Goal: Task Accomplishment & Management: Manage account settings

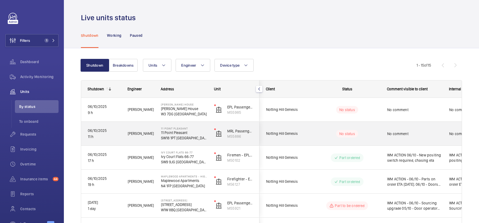
click at [404, 135] on span "No comment" at bounding box center [414, 133] width 55 height 5
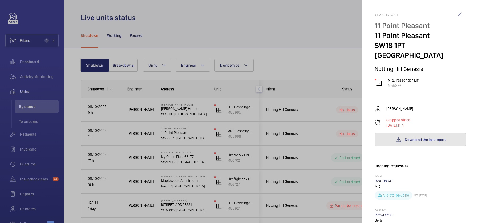
click at [412, 133] on button "Download the last report" at bounding box center [419, 139] width 91 height 13
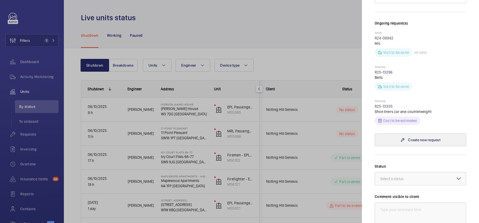
scroll to position [170, 0]
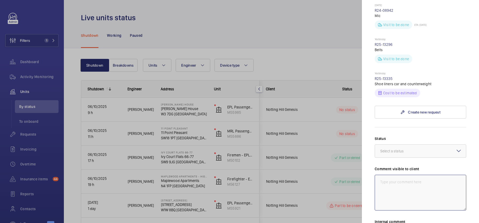
click at [414, 174] on textarea at bounding box center [419, 192] width 91 height 36
click at [418, 174] on textarea "WM ACTION 06/10 - New shoe liners required" at bounding box center [419, 192] width 91 height 36
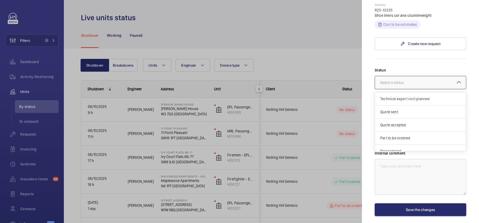
click at [431, 77] on div at bounding box center [420, 82] width 91 height 13
click at [412, 87] on div "Part to be ordered" at bounding box center [420, 93] width 91 height 13
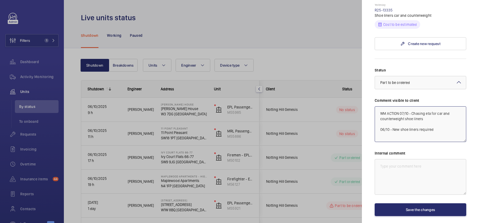
type textarea "WM ACTION 07/10 - Chasing eta for car and counterweight shoe liners 06/10 - New…"
click at [408, 159] on textarea at bounding box center [419, 177] width 91 height 36
drag, startPoint x: 437, startPoint y: 128, endPoint x: 378, endPoint y: 99, distance: 65.4
click at [378, 106] on textarea "WM ACTION 07/10 - Chasing eta for car and counterweight shoe liners 06/10 - New…" at bounding box center [419, 124] width 91 height 36
click at [407, 166] on textarea at bounding box center [419, 177] width 91 height 36
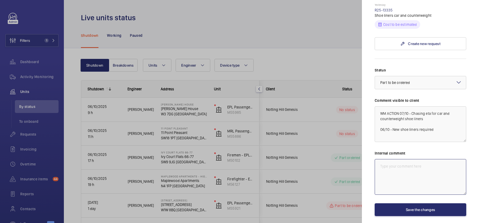
paste textarea "WM ACTION 07/10 - Chasing eta for car and counterweight shoe liners 06/10 - New…"
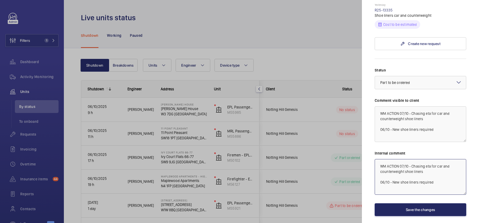
type textarea "WM ACTION 07/10 - Chasing eta for car and counterweight shoe liners 06/10 - New…"
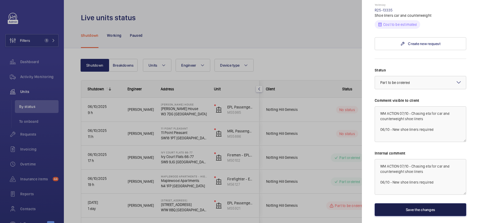
click at [408, 203] on button "Save the changes" at bounding box center [419, 209] width 91 height 13
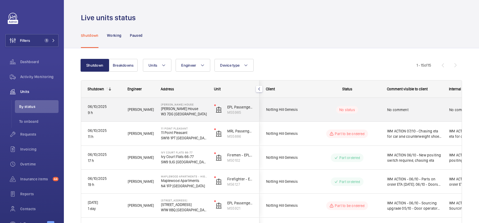
click at [405, 113] on div "No comment" at bounding box center [414, 109] width 55 height 12
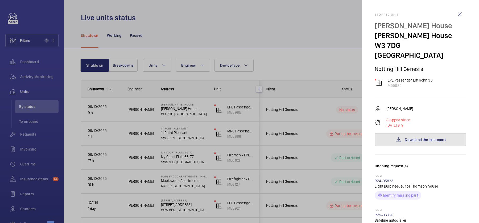
click at [421, 134] on button "Download the last report" at bounding box center [419, 139] width 91 height 13
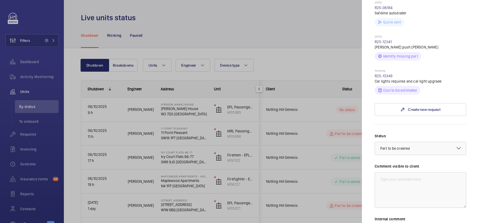
scroll to position [210, 0]
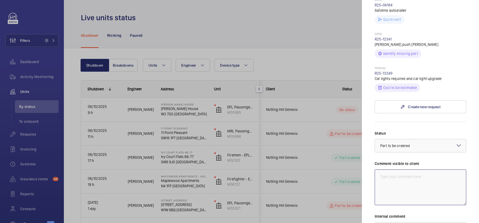
click at [416, 170] on textarea at bounding box center [419, 187] width 91 height 36
click at [408, 169] on textarea "WM ACTION 06/10 - No car lighting, upgrade required" at bounding box center [419, 187] width 91 height 36
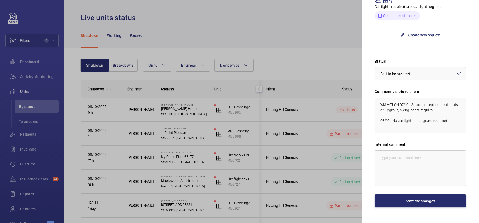
scroll to position [285, 0]
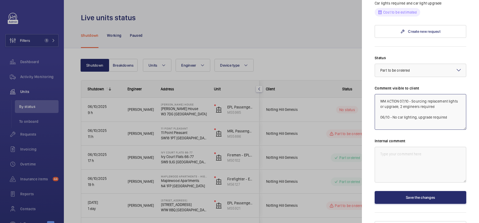
drag, startPoint x: 408, startPoint y: 117, endPoint x: 362, endPoint y: 72, distance: 63.8
click at [362, 72] on mat-sidenav "Stopped unit Thompson House Thompson House W3 7DG LONDON Notting Hill Genesis E…" at bounding box center [420, 111] width 117 height 223
type textarea "WM ACTION 07/10 - Sourcing replacement lights or upgrade, 2 engineers required …"
click at [393, 148] on textarea at bounding box center [419, 165] width 91 height 36
paste textarea "WM ACTION 07/10 - Sourcing replacement lights or upgrade, 2 engineers required …"
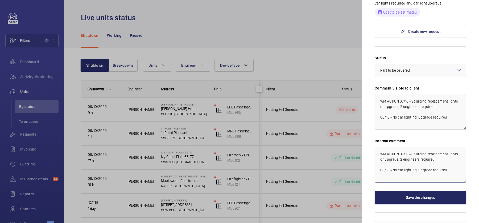
type textarea "WM ACTION 07/10 - Sourcing replacement lights or upgrade, 2 engineers required …"
click at [403, 191] on button "Save the changes" at bounding box center [419, 197] width 91 height 13
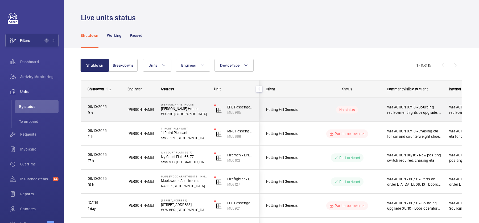
click at [399, 101] on div "WM ACTION 07/10 - Sourcing replacement lights or upgrade, 2 engineers required …" at bounding box center [411, 109] width 61 height 23
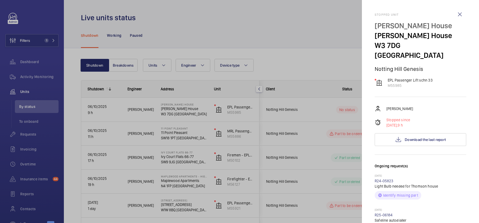
scroll to position [285, 0]
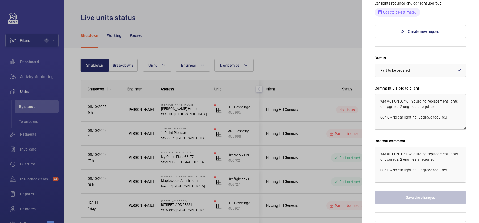
click at [411, 68] on div "× Part to be ordered" at bounding box center [401, 70] width 43 height 5
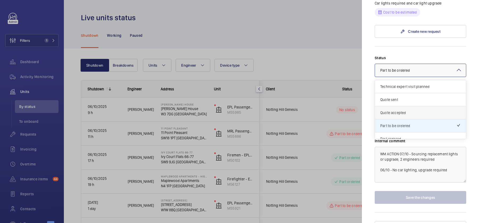
click at [405, 106] on div "Quote accepted" at bounding box center [420, 112] width 91 height 13
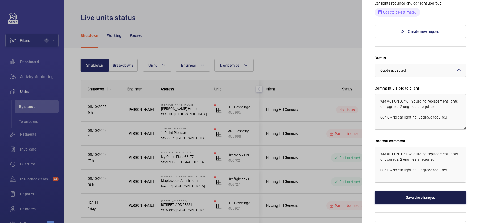
click at [399, 191] on button "Save the changes" at bounding box center [419, 197] width 91 height 13
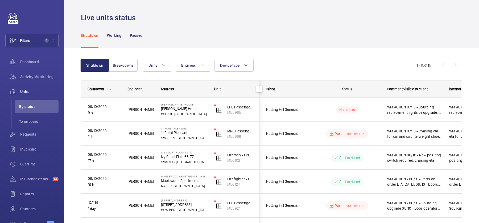
scroll to position [0, 0]
click at [369, 113] on mat-sidenav-container "Filters 1 Dashboard Activity Monitoring Units By status To onboard Requests Inv…" at bounding box center [239, 111] width 479 height 223
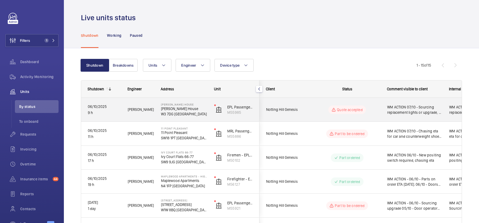
click at [369, 113] on wm-front-pills-cell "Quote accepted" at bounding box center [347, 109] width 66 height 9
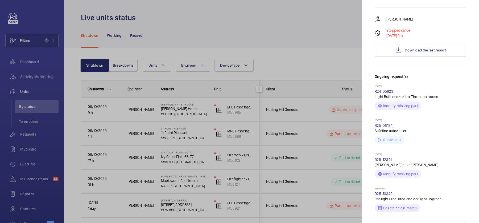
scroll to position [280, 0]
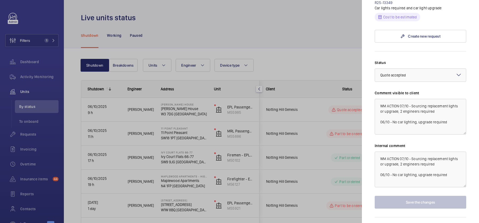
click at [407, 72] on div "Status Select a status × Quote accepted × Comment visible to client WM ACTION 0…" at bounding box center [419, 134] width 91 height 148
click at [405, 73] on span "Quote accepted" at bounding box center [393, 75] width 26 height 4
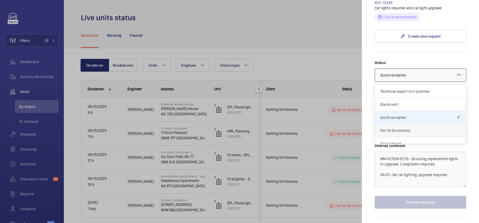
click at [411, 128] on span "Part to be ordered" at bounding box center [420, 130] width 80 height 5
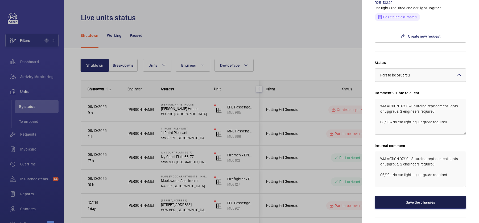
click at [413, 195] on button "Save the changes" at bounding box center [419, 201] width 91 height 13
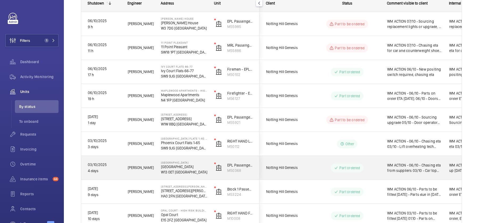
scroll to position [88, 0]
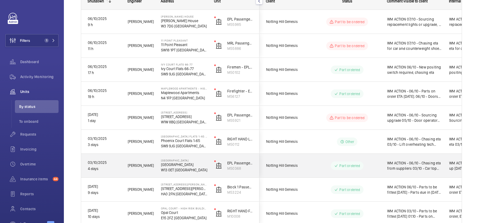
click at [407, 164] on span "WM ACTION - 06/10 - Chasing eta from suppliers 03/10 - Car top board required, …" at bounding box center [414, 165] width 55 height 11
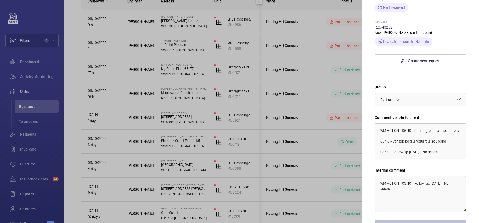
scroll to position [221, 0]
click at [343, 157] on div at bounding box center [239, 111] width 479 height 223
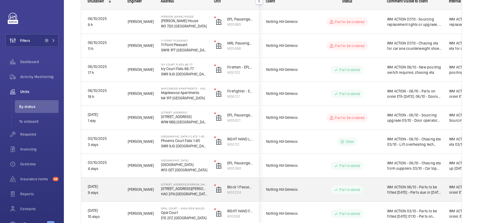
click at [401, 189] on span "WM ACTION 06/10 - Parts to be fitted [DATE] - Parts due in [DATE] 30.09 - Parts…" at bounding box center [414, 189] width 55 height 11
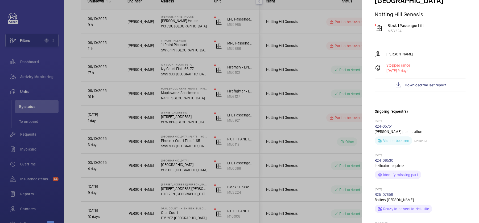
scroll to position [84, 0]
click at [432, 82] on span "Download the last report" at bounding box center [425, 84] width 41 height 4
click at [309, 111] on div at bounding box center [239, 111] width 479 height 223
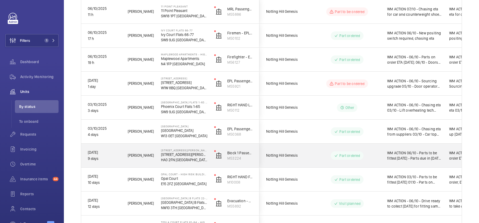
scroll to position [123, 0]
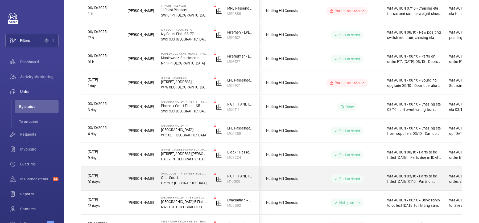
click at [347, 180] on p "Part ordered" at bounding box center [349, 178] width 21 height 5
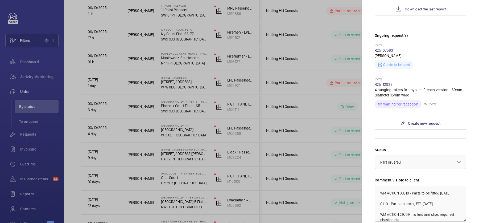
scroll to position [140, 0]
drag, startPoint x: 395, startPoint y: 73, endPoint x: 371, endPoint y: 74, distance: 23.5
click at [371, 74] on mat-sidenav "Stopped unit Opal Court - High Risk Building Opal Court E15 2FZ LONDON Notting …" at bounding box center [420, 111] width 117 height 223
copy link "R25-12923"
click at [381, 82] on link "R25-12923" at bounding box center [383, 84] width 18 height 4
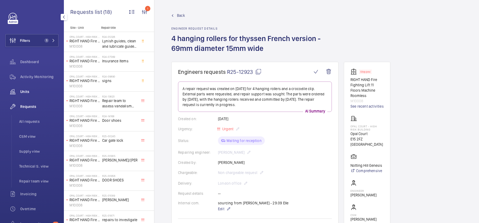
click at [27, 89] on span "Units" at bounding box center [39, 91] width 38 height 5
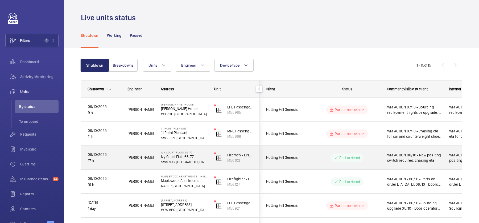
scroll to position [259, 0]
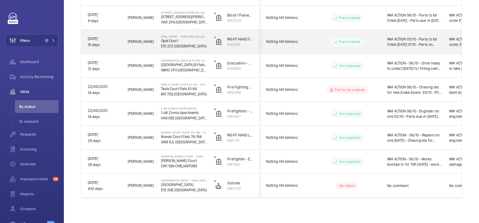
click at [374, 43] on wm-front-pills-cell "Part ordered" at bounding box center [347, 42] width 66 height 9
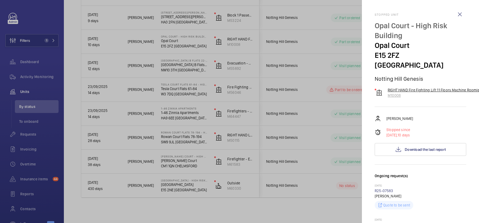
scroll to position [232, 0]
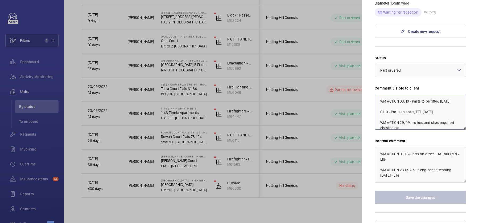
drag, startPoint x: 456, startPoint y: 90, endPoint x: 413, endPoint y: 91, distance: 43.1
click at [413, 94] on textarea "WM ACTION 03/10 - Parts to be fitted tuesday 01.10 - Parts on order, ETA Monday…" at bounding box center [419, 112] width 91 height 36
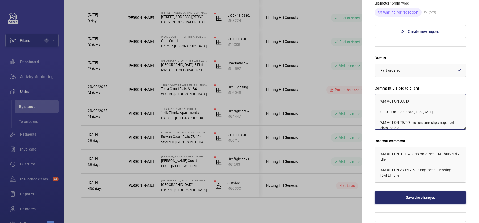
drag, startPoint x: 437, startPoint y: 102, endPoint x: 421, endPoint y: 101, distance: 16.0
click at [421, 101] on textarea "WM ACTION 03/10 - 01.10 - Parts on order, ETA Monday. WM ACTION 29/09 - rollers…" at bounding box center [419, 112] width 91 height 36
click at [412, 94] on textarea "WM ACTION 03/10 - 01.10 - Parts on order, ETA Tuesday WM ACTION 29/09 - rollers…" at bounding box center [419, 112] width 91 height 36
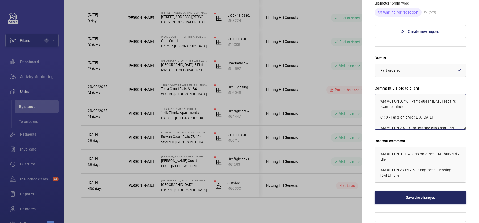
type textarea "WM ACTION 07/10 - Parts due in [DATE], repairs team required 01.10 - Parts on o…"
click at [411, 191] on button "Save the changes" at bounding box center [419, 197] width 91 height 13
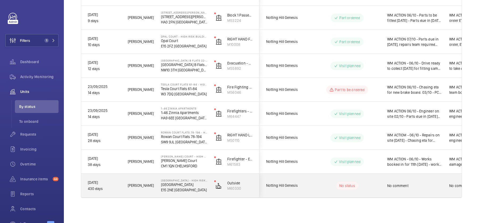
click at [384, 186] on div "No comment" at bounding box center [411, 185] width 61 height 23
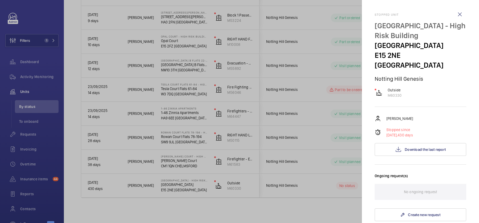
scroll to position [183, 0]
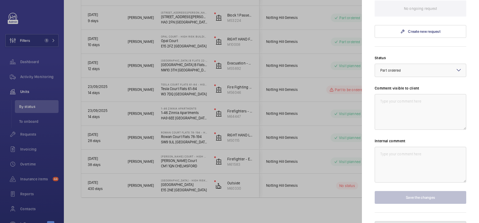
click at [440, 221] on button "Pause the unit" at bounding box center [419, 227] width 91 height 13
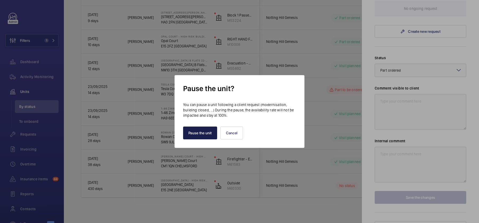
click at [201, 133] on button "Pause the unit" at bounding box center [200, 132] width 34 height 13
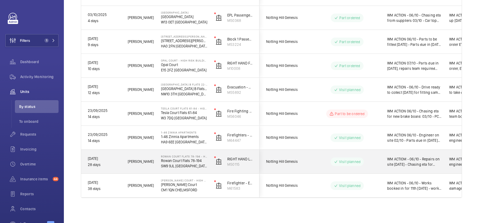
scroll to position [0, 0]
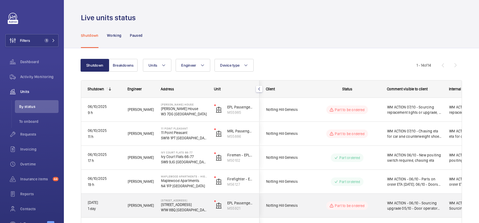
click at [390, 203] on span "WM ACTION - 06/10 - Sourcing upgrade 05/10 - Door operator failed" at bounding box center [414, 205] width 55 height 11
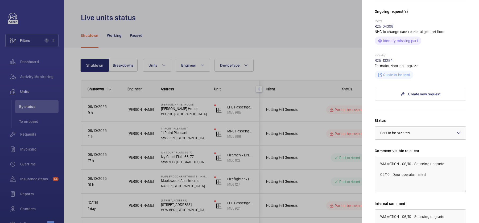
scroll to position [154, 0]
click at [383, 59] on link "R25-13284" at bounding box center [383, 61] width 18 height 4
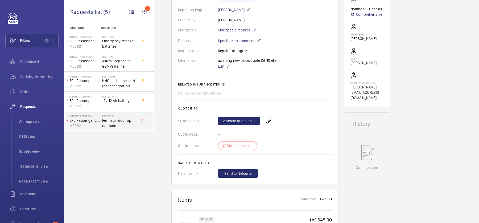
scroll to position [86, 0]
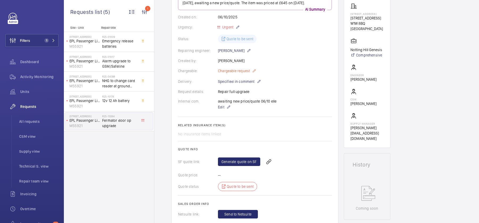
click at [254, 70] on mat-icon at bounding box center [254, 71] width 4 height 6
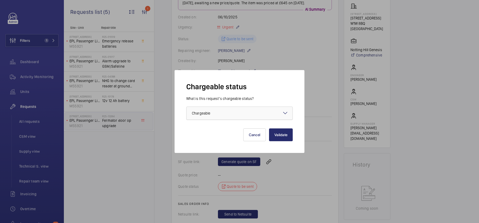
click at [235, 115] on div at bounding box center [239, 113] width 106 height 13
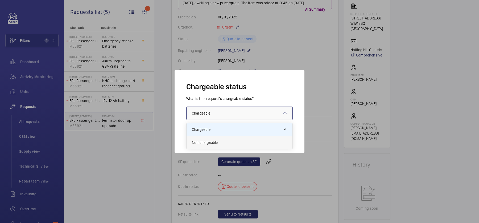
click at [233, 143] on span "Non chargeable" at bounding box center [239, 142] width 95 height 5
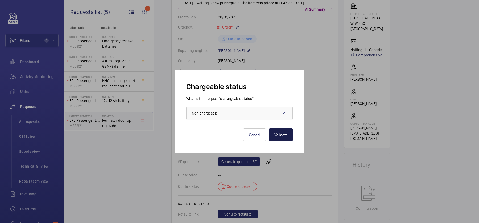
click at [277, 135] on button "Validate" at bounding box center [281, 134] width 24 height 13
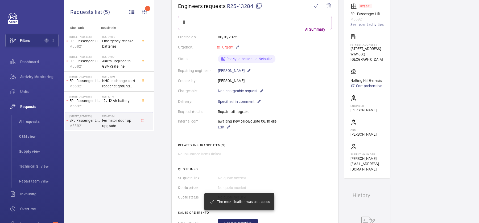
scroll to position [0, 0]
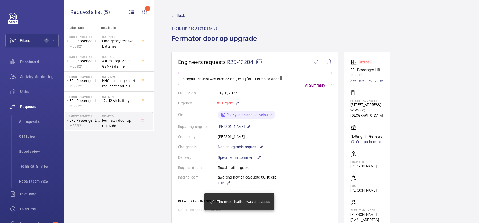
click at [258, 63] on mat-icon at bounding box center [259, 62] width 6 height 6
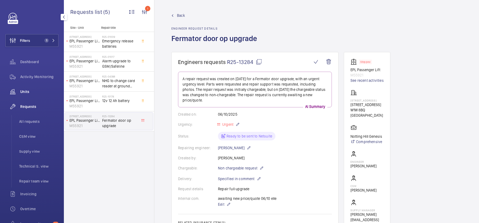
click at [32, 89] on span "Units" at bounding box center [39, 91] width 38 height 5
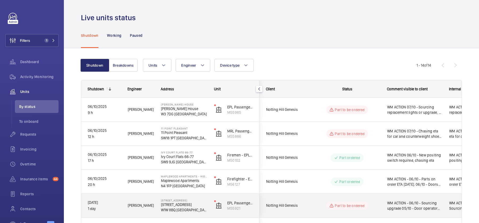
click at [377, 197] on div "Part to be ordered" at bounding box center [343, 205] width 73 height 19
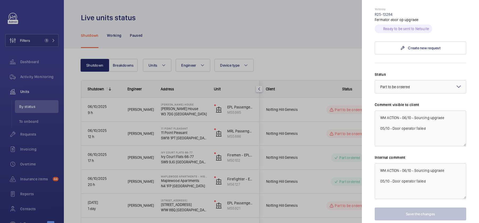
scroll to position [217, 0]
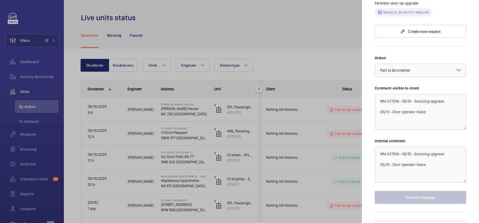
click at [424, 64] on div at bounding box center [420, 70] width 91 height 13
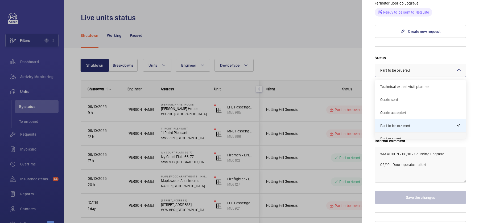
click at [413, 132] on div "Part ordered" at bounding box center [420, 138] width 91 height 13
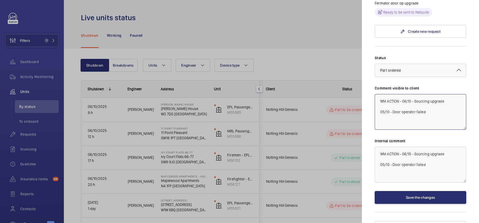
click at [402, 94] on textarea "WM ACTION - 06/10 - Sourcing upgrade 05/10 - Door operator failed" at bounding box center [419, 112] width 91 height 36
click at [411, 94] on textarea "WM ACTION - 06/10 - Sourcing upgrade 05/10 - Door operator failed" at bounding box center [419, 112] width 91 height 36
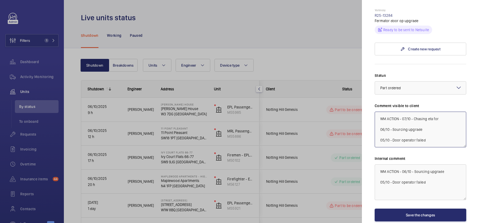
scroll to position [199, 0]
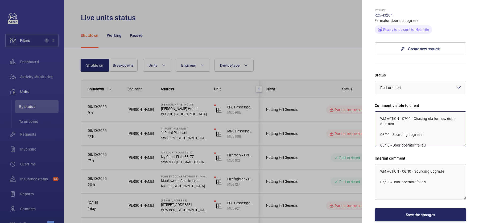
type textarea "WM ACTION - 07/10 - Chasing eta for new door operator 06/10 - Sourcing upgrade …"
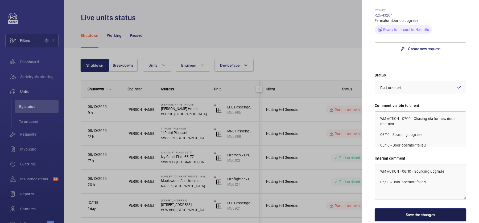
click at [412, 208] on button "Save the changes" at bounding box center [419, 214] width 91 height 13
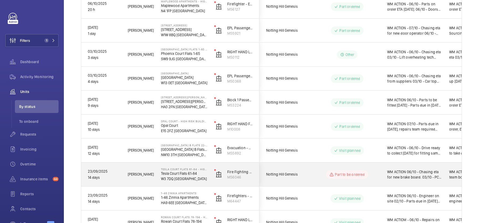
scroll to position [190, 0]
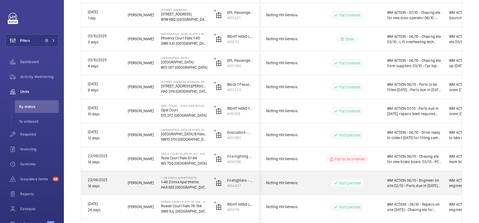
click at [343, 186] on div "Visit planned" at bounding box center [346, 182] width 33 height 9
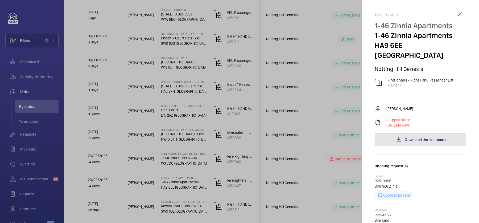
click at [423, 137] on span "Download the last report" at bounding box center [425, 139] width 41 height 4
click at [313, 66] on div at bounding box center [239, 111] width 479 height 223
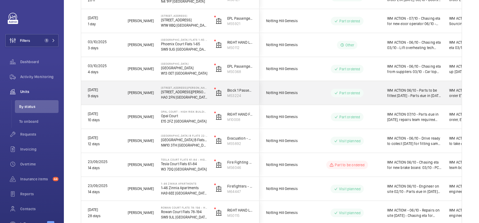
scroll to position [218, 0]
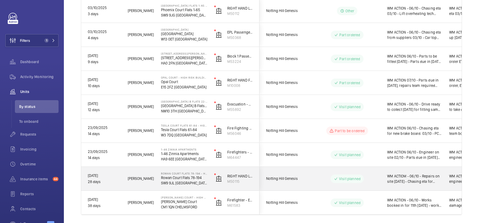
click at [306, 177] on span "Notting Hill Genesis" at bounding box center [286, 178] width 41 height 6
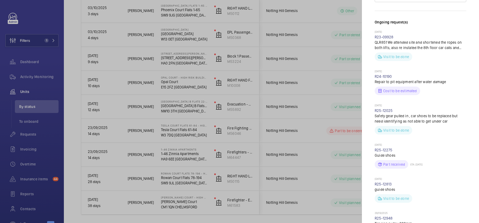
scroll to position [116, 0]
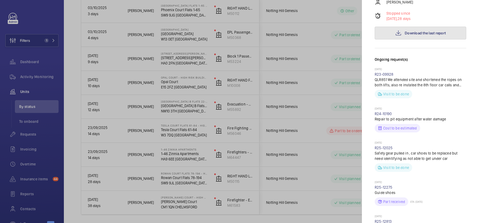
click at [441, 29] on button "Download the last report" at bounding box center [419, 33] width 91 height 13
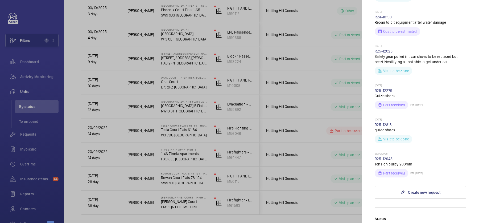
scroll to position [216, 0]
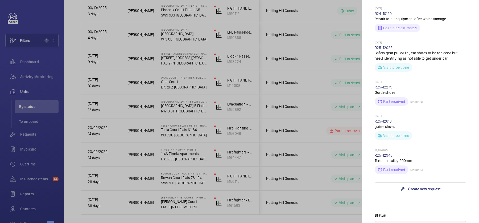
click at [249, 80] on div at bounding box center [239, 111] width 479 height 223
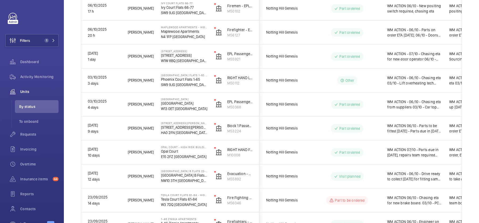
scroll to position [235, 0]
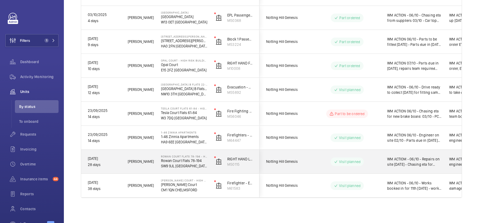
click at [335, 163] on mat-icon "Press SPACE to select this row." at bounding box center [336, 161] width 4 height 6
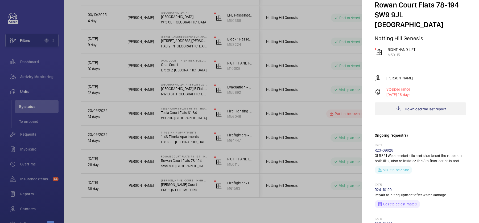
scroll to position [0, 0]
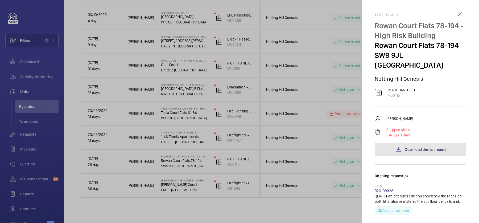
click at [418, 144] on button "Download the last report" at bounding box center [419, 149] width 91 height 13
click at [257, 84] on div at bounding box center [239, 111] width 479 height 223
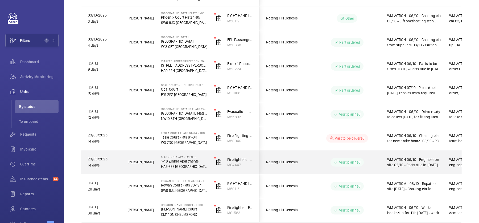
scroll to position [216, 0]
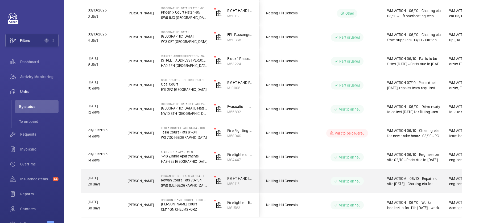
click at [364, 176] on div "Visit planned" at bounding box center [343, 180] width 73 height 19
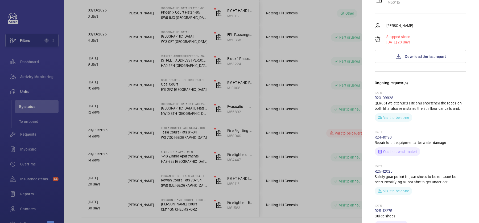
scroll to position [0, 0]
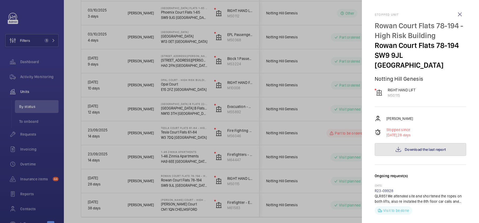
click at [437, 143] on button "Download the last report" at bounding box center [419, 149] width 91 height 13
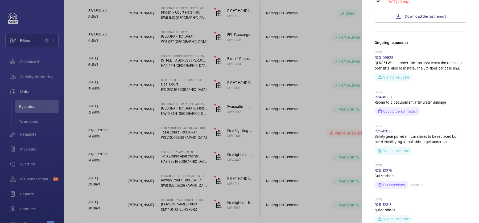
scroll to position [207, 0]
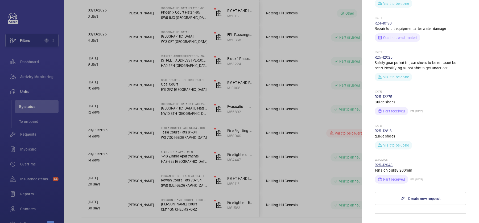
click at [388, 163] on link "R25-12948" at bounding box center [383, 165] width 18 height 4
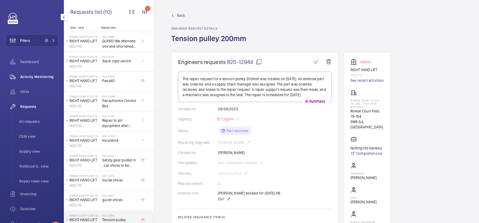
click at [46, 78] on span "Activity Monitoring" at bounding box center [39, 76] width 38 height 5
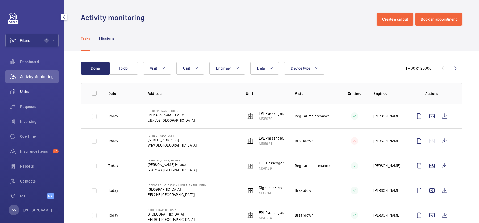
click at [46, 92] on span "Units" at bounding box center [39, 91] width 38 height 5
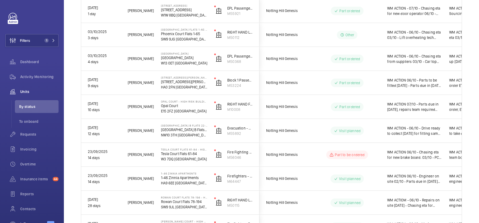
scroll to position [235, 0]
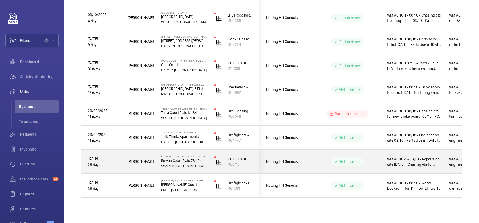
click at [337, 163] on mat-icon at bounding box center [336, 161] width 4 height 6
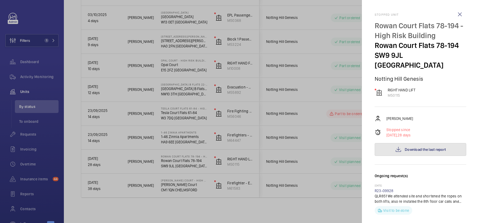
click at [417, 147] on span "Download the last report" at bounding box center [425, 149] width 41 height 4
click at [304, 120] on div at bounding box center [239, 111] width 479 height 223
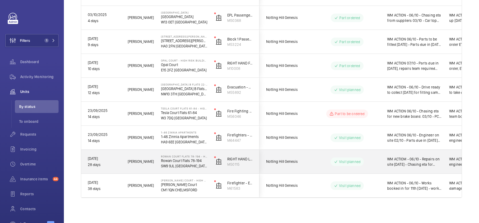
click at [293, 161] on span "Notting Hill Genesis" at bounding box center [286, 161] width 41 height 6
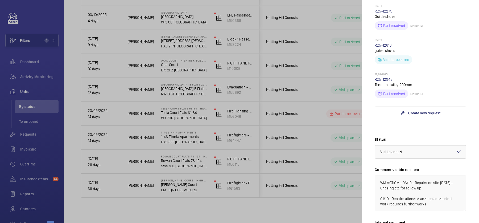
scroll to position [285, 0]
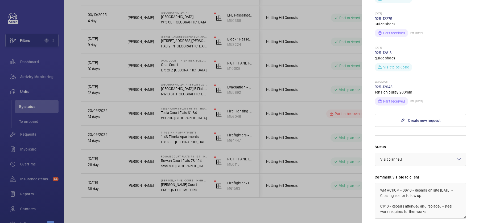
click at [345, 169] on div at bounding box center [239, 111] width 479 height 223
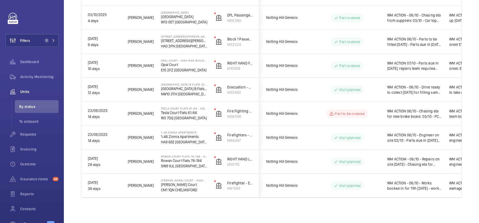
scroll to position [0, 0]
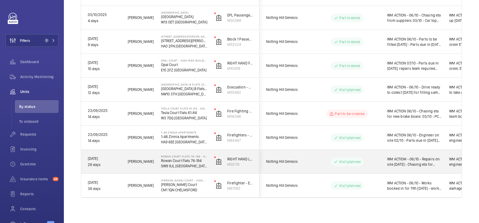
click at [322, 163] on wm-front-pills-cell "Visit planned" at bounding box center [347, 161] width 66 height 9
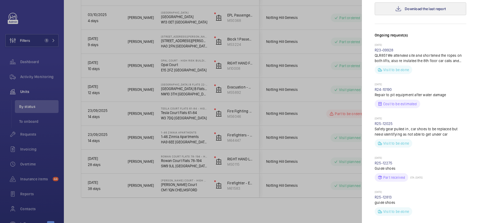
scroll to position [373, 0]
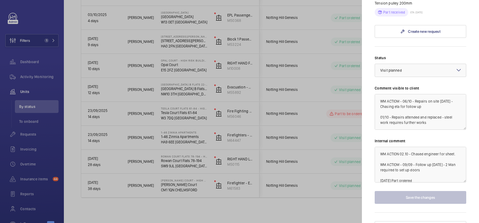
click at [230, 177] on div at bounding box center [239, 111] width 479 height 223
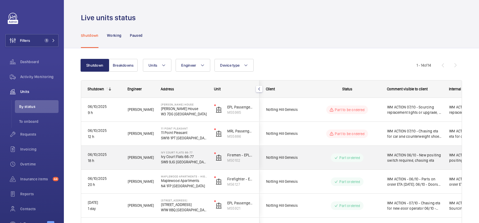
scroll to position [235, 0]
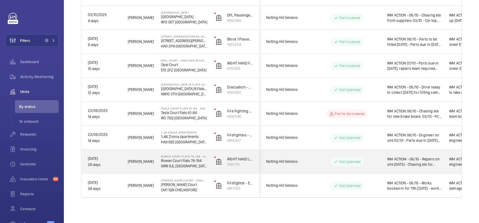
click at [320, 158] on wm-front-pills-cell "Visit planned" at bounding box center [347, 161] width 66 height 9
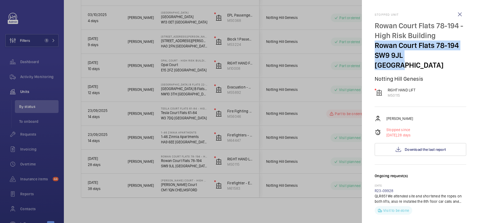
drag, startPoint x: 376, startPoint y: 48, endPoint x: 430, endPoint y: 57, distance: 55.4
click at [430, 57] on div "Rowan Court Flats 78-194 - High Risk Building Rowan Court Flats 78-194 SW9 9JL …" at bounding box center [419, 45] width 91 height 49
copy div "Rowan Court Flats 78-194 SW9 9JL LONDON"
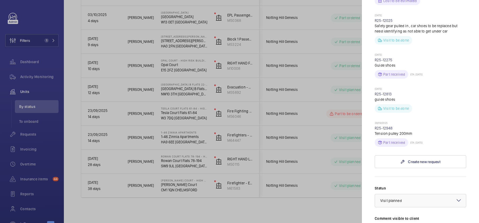
scroll to position [245, 0]
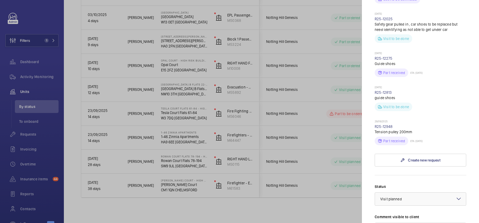
click at [247, 126] on div at bounding box center [239, 111] width 479 height 223
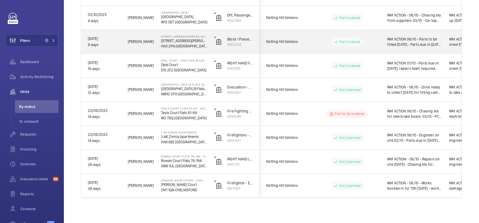
click at [337, 35] on div "Part ordered" at bounding box center [343, 41] width 73 height 19
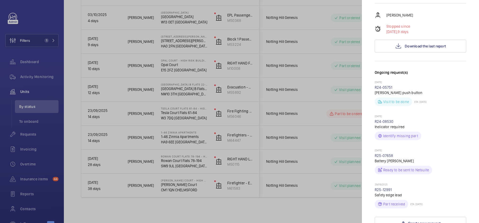
scroll to position [204, 0]
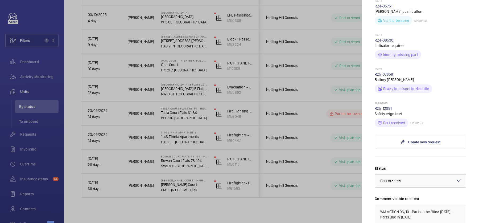
click at [294, 128] on div at bounding box center [239, 111] width 479 height 223
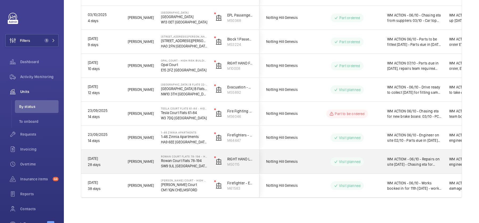
click at [334, 166] on div "Visit planned" at bounding box center [343, 161] width 73 height 19
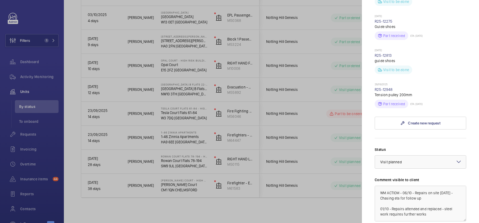
scroll to position [283, 0]
click at [261, 120] on div at bounding box center [239, 111] width 479 height 223
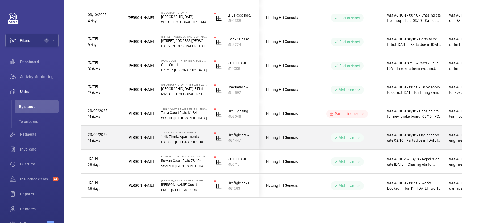
scroll to position [218, 0]
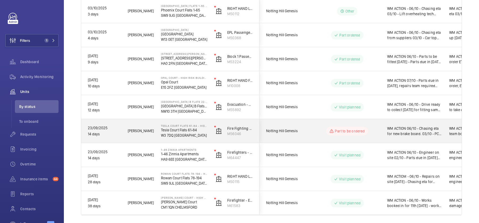
click at [339, 140] on div "Part to be ordered" at bounding box center [343, 131] width 73 height 24
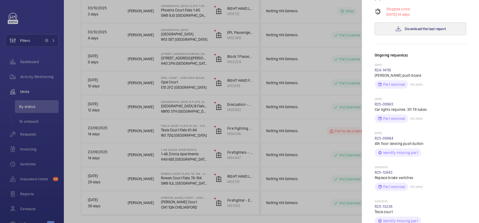
scroll to position [230, 0]
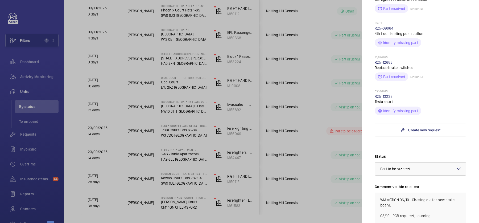
drag, startPoint x: 396, startPoint y: 85, endPoint x: 370, endPoint y: 85, distance: 25.8
click at [370, 85] on mat-sidenav "Stopped unit Tesla Court Flats 61-84 - High Risk Building Tesla Court Flats 61-…" at bounding box center [420, 111] width 117 height 223
copy link "R25-13238"
click at [270, 90] on div at bounding box center [239, 111] width 479 height 223
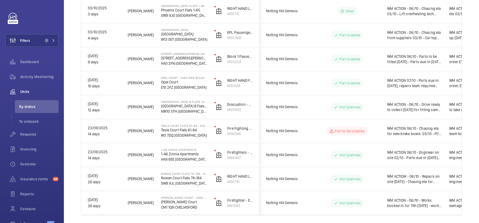
scroll to position [0, 0]
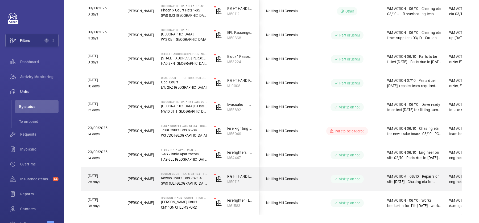
click at [369, 178] on wm-front-pills-cell "Visit planned" at bounding box center [347, 178] width 66 height 9
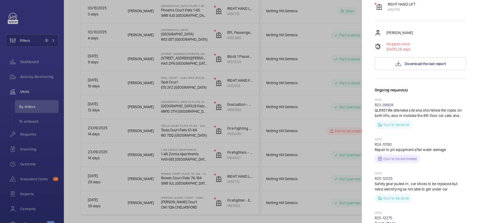
scroll to position [373, 0]
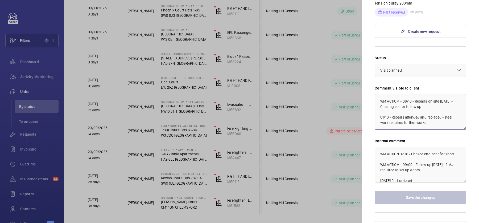
click at [403, 94] on textarea "WM ACTIOM - 06/10 - Repairs on site today 03/10 - Chasing eta for follow up 01/…" at bounding box center [419, 112] width 91 height 36
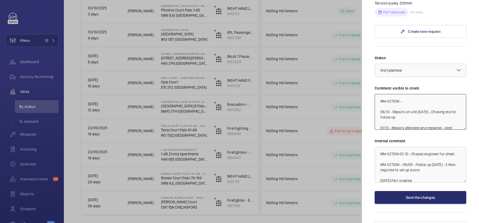
click at [418, 94] on textarea "WM ACTIOM - 06/10 - Repairs on site today 03/10 - Chasing eta for follow up 01/…" at bounding box center [419, 112] width 91 height 36
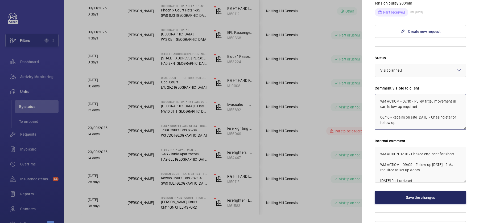
type textarea "WM ACTIOM - 07/10 - Pulley fitted movement in car, follow up required 06/10 - R…"
click at [402, 191] on button "Save the changes" at bounding box center [419, 197] width 91 height 13
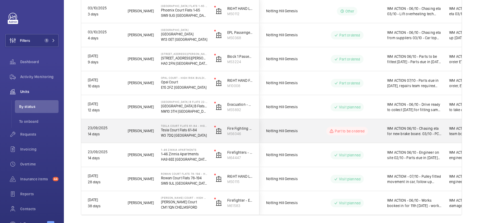
click at [329, 128] on div "Part to be ordered" at bounding box center [346, 131] width 41 height 9
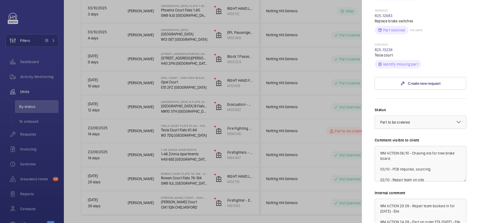
scroll to position [302, 0]
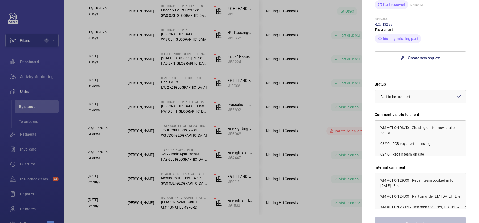
click at [330, 151] on div at bounding box center [239, 111] width 479 height 223
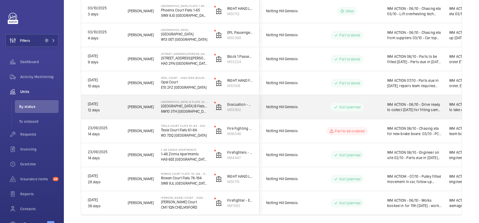
click at [348, 109] on p "Visit planned" at bounding box center [350, 106] width 22 height 5
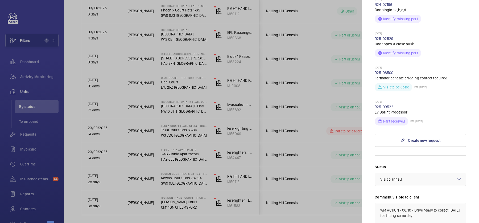
scroll to position [288, 0]
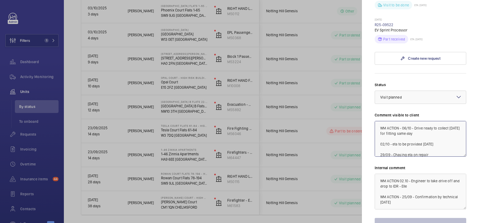
click at [402, 121] on textarea "WM ACTION - 06/10 - Drive ready to collect Wednesday for fitting same day 02/10…" at bounding box center [419, 139] width 91 height 36
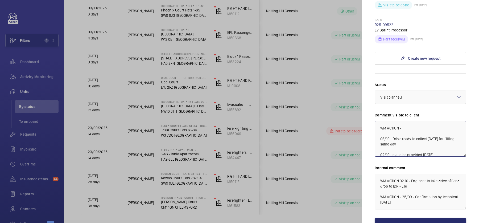
click at [412, 121] on textarea "WM ACTION - 06/10 - Drive ready to collect Wednesday for fitting same day 02/10…" at bounding box center [419, 139] width 91 height 36
type textarea "WM ACTION - 07/10 - Drive to be fitted [DATE] - Drive ready to collect [DATE] f…"
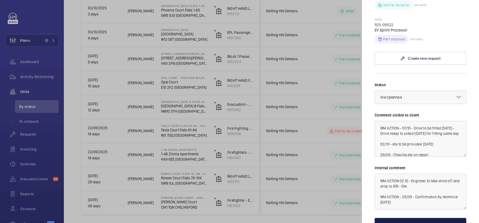
click at [390, 218] on button "Save the changes" at bounding box center [419, 224] width 91 height 13
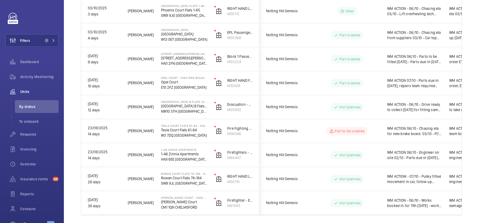
scroll to position [0, 0]
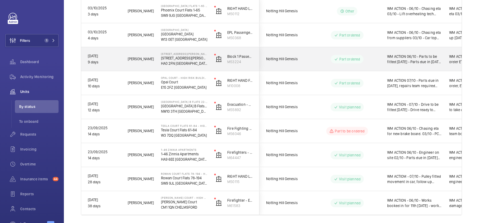
click at [405, 59] on span "WM ACTION 06/10 - Parts to be fitted [DATE] - Parts due in [DATE] 30.09 - Parts…" at bounding box center [414, 59] width 55 height 11
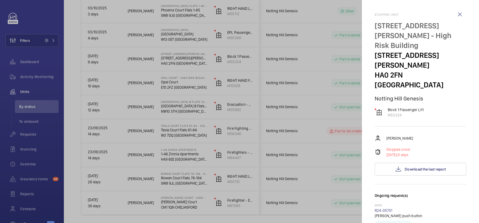
click at [314, 103] on div at bounding box center [239, 111] width 479 height 223
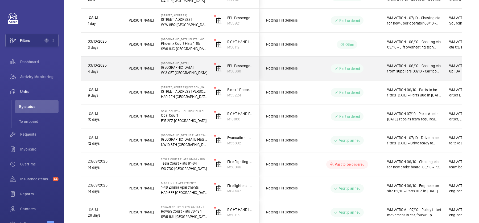
scroll to position [184, 0]
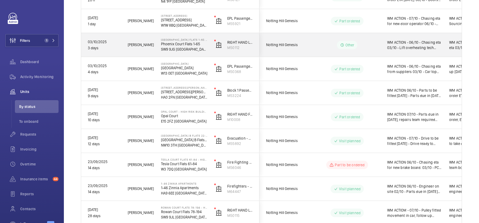
click at [373, 48] on wm-front-pills-cell "Other" at bounding box center [347, 45] width 66 height 9
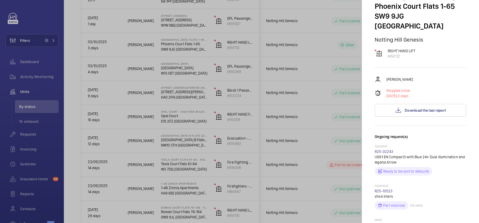
scroll to position [24, 0]
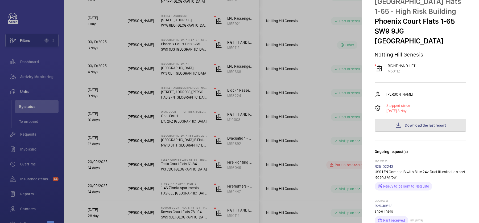
click at [412, 119] on button "Download the last report" at bounding box center [419, 125] width 91 height 13
click at [259, 94] on div at bounding box center [239, 111] width 479 height 223
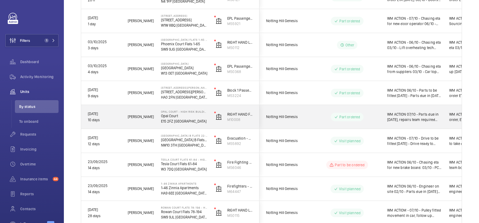
click at [326, 125] on div "Part ordered" at bounding box center [343, 116] width 73 height 19
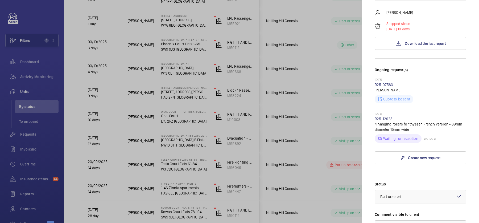
scroll to position [93, 0]
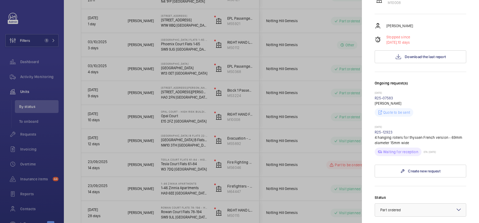
click at [316, 140] on div at bounding box center [239, 111] width 479 height 223
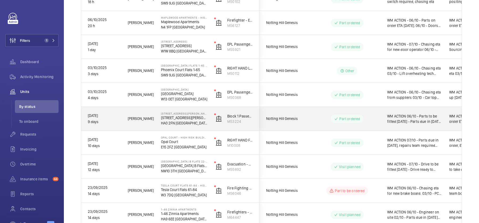
scroll to position [157, 0]
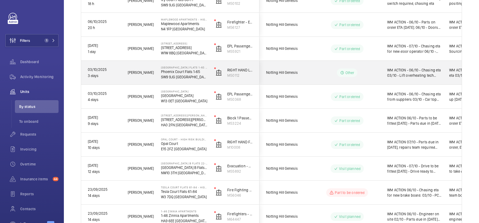
click at [352, 72] on p "Other" at bounding box center [349, 72] width 9 height 5
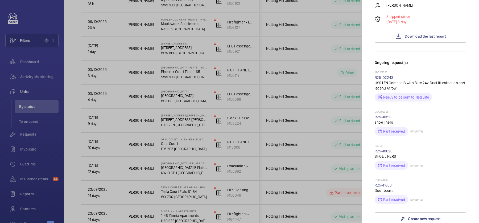
scroll to position [47, 0]
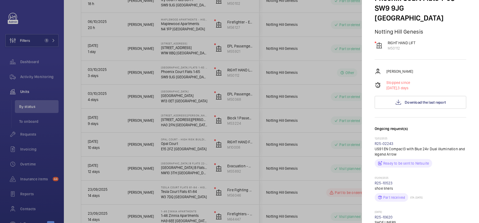
click at [325, 93] on div at bounding box center [239, 111] width 479 height 223
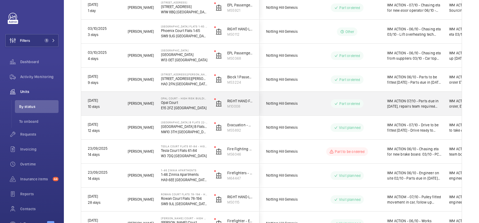
scroll to position [195, 0]
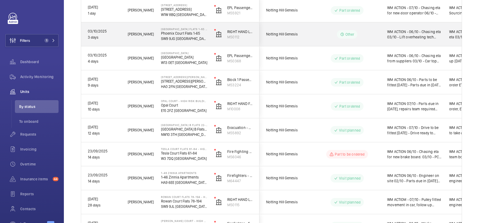
click at [359, 41] on div "Other" at bounding box center [343, 34] width 73 height 19
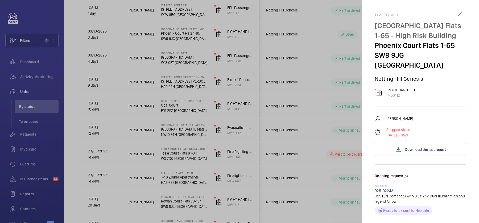
scroll to position [300, 0]
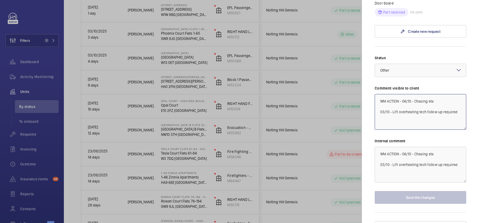
click at [402, 94] on textarea "WM ACTION - 06/10 - Chasing eta 03/10 - Lift overheating tech follow up required" at bounding box center [419, 112] width 91 height 36
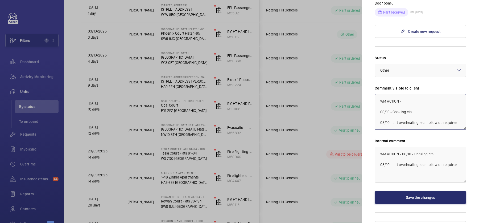
click at [424, 94] on textarea "WM ACTION - 06/10 - Chasing eta 03/10 - Lift overheating tech follow up required" at bounding box center [419, 112] width 91 height 36
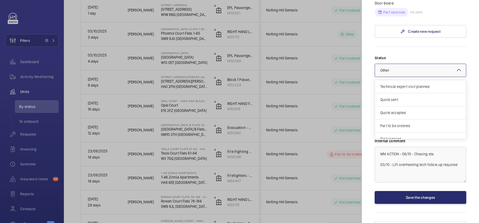
click at [410, 64] on div at bounding box center [420, 70] width 91 height 13
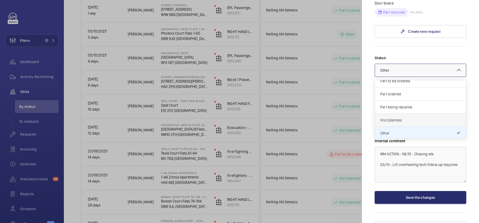
click at [403, 117] on span "Visit planned" at bounding box center [420, 119] width 80 height 5
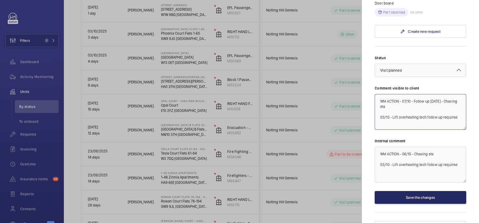
type textarea "WM ACTION - 07/10 - Follow up [DATE] - Chasing eta 03/10 - Lift overheating tec…"
click at [414, 191] on button "Save the changes" at bounding box center [419, 197] width 91 height 13
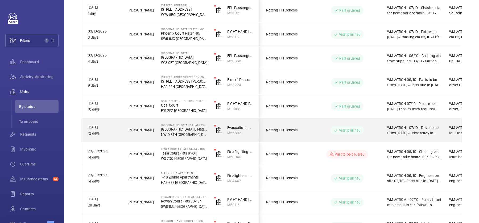
scroll to position [235, 0]
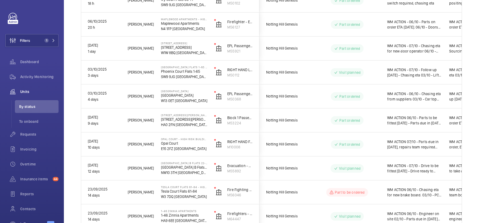
scroll to position [235, 0]
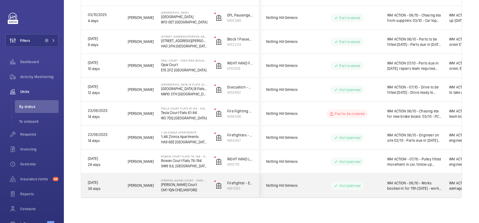
click at [372, 193] on div "Visit planned" at bounding box center [343, 185] width 73 height 19
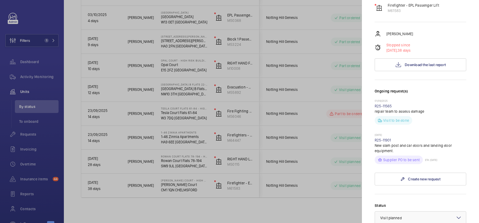
scroll to position [232, 0]
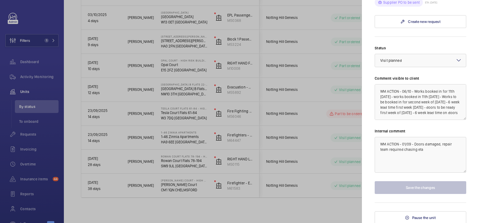
click at [334, 144] on div at bounding box center [239, 111] width 479 height 223
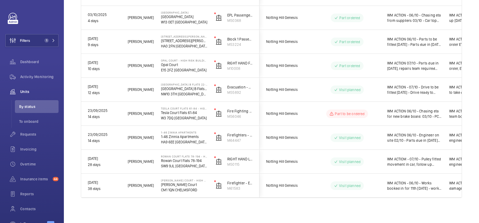
scroll to position [0, 0]
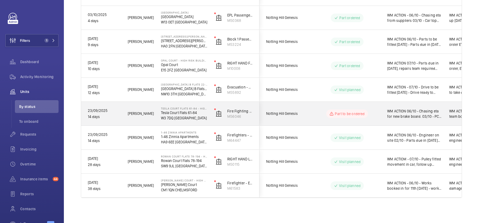
click at [385, 109] on div "WM ACTION 06/10 - Chasing eta for new brake board. 03/10 - PCB required, sourci…" at bounding box center [411, 113] width 61 height 23
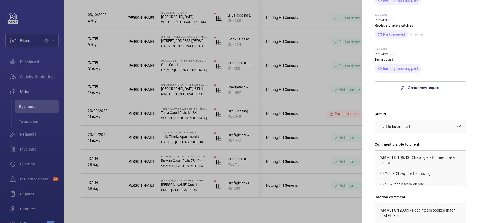
scroll to position [277, 0]
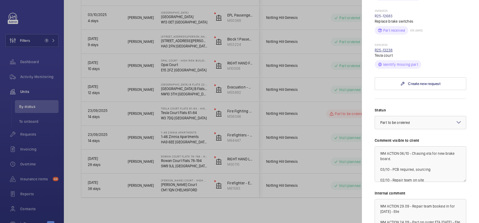
click at [385, 48] on link "R25-13238" at bounding box center [383, 50] width 18 height 4
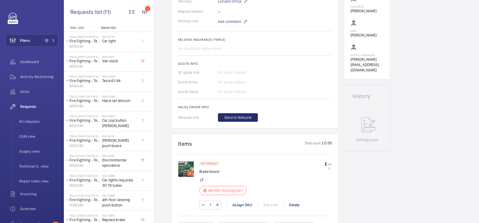
scroll to position [173, 0]
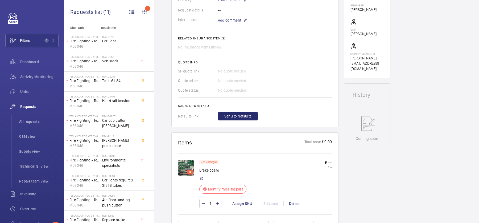
click at [185, 160] on img at bounding box center [186, 168] width 16 height 16
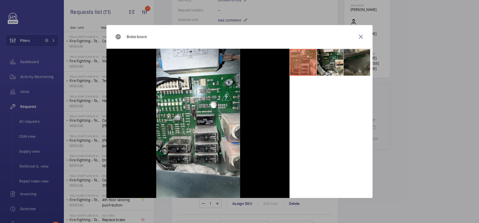
click at [353, 62] on li at bounding box center [356, 62] width 27 height 27
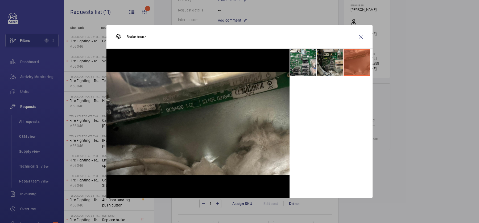
click at [333, 64] on li at bounding box center [329, 62] width 27 height 27
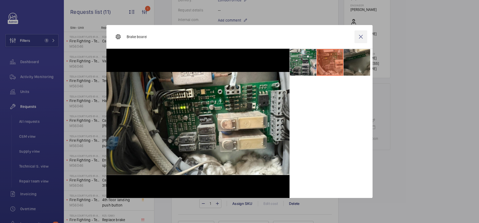
click at [363, 35] on wm-front-icon-button at bounding box center [360, 36] width 13 height 13
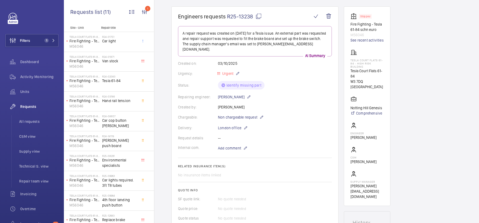
scroll to position [0, 0]
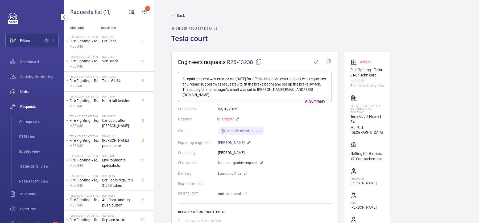
click at [42, 93] on span "Units" at bounding box center [39, 91] width 38 height 5
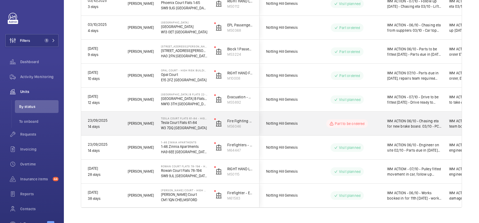
scroll to position [235, 0]
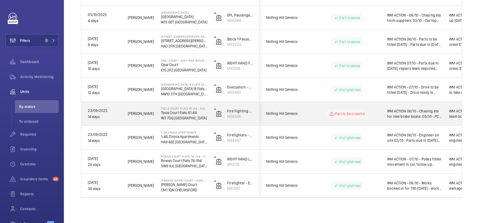
click at [362, 115] on p "Part to be ordered" at bounding box center [350, 113] width 30 height 5
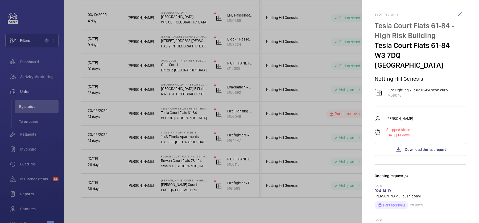
scroll to position [329, 0]
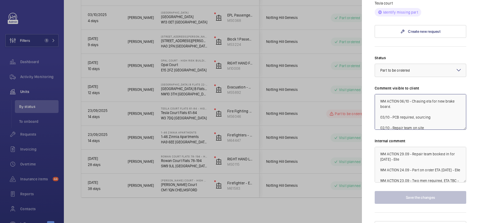
click at [399, 94] on textarea "WM ACTION 06/10 - Chasing eta for new brake board. 03/10 - PCB required, sourci…" at bounding box center [419, 112] width 91 height 36
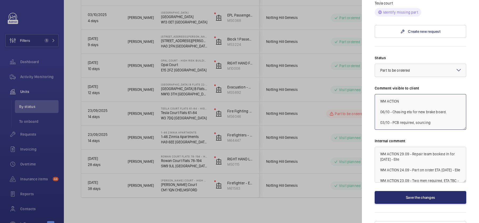
click at [419, 94] on textarea "WM ACTION 06/10 - Chasing eta for new brake board. 03/10 - PCB required, sourci…" at bounding box center [419, 112] width 91 height 36
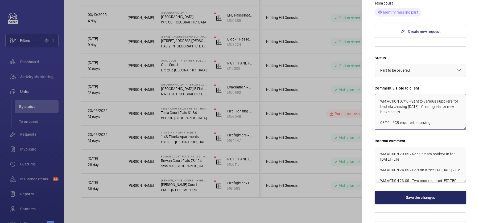
type textarea "WM ACTION 07/10 - Sent to various suppliers for best eta chasing [DATE] - Chasi…"
click at [414, 191] on button "Save the changes" at bounding box center [419, 197] width 91 height 13
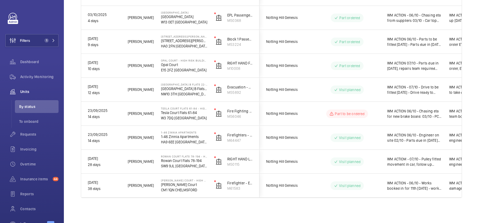
scroll to position [0, 0]
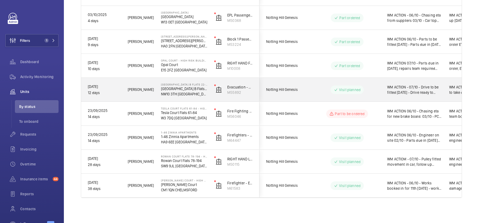
click at [387, 92] on span "WM ACTION - 07/10 - Drive to be fitted [DATE] - Drive ready to collect [DATE] f…" at bounding box center [414, 89] width 55 height 11
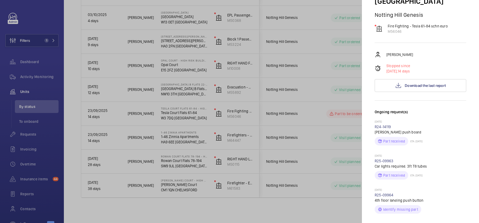
scroll to position [85, 0]
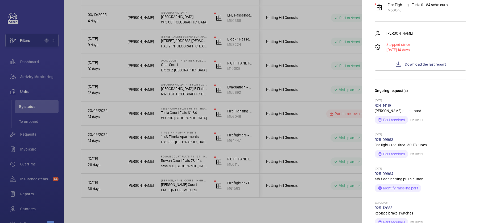
click at [303, 100] on div at bounding box center [239, 111] width 479 height 223
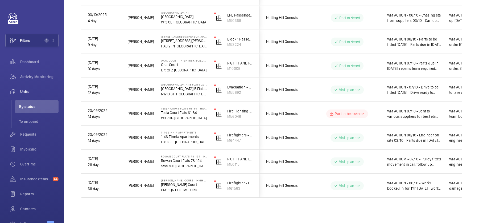
scroll to position [0, 0]
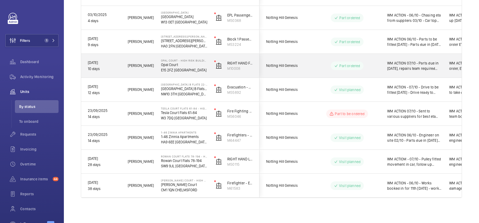
click at [348, 65] on p "Part ordered" at bounding box center [349, 65] width 21 height 5
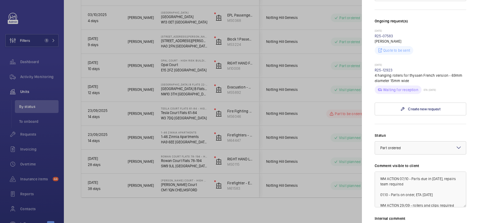
scroll to position [157, 0]
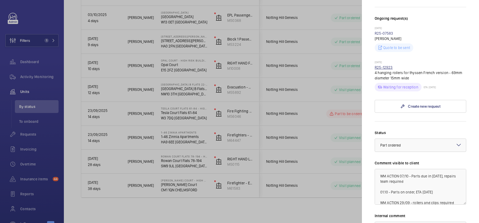
click at [379, 65] on link "R25-12923" at bounding box center [383, 67] width 18 height 4
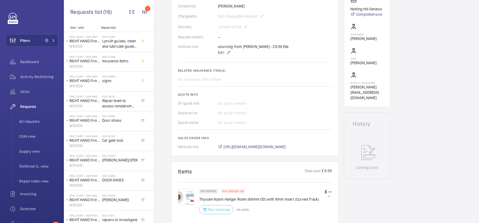
scroll to position [247, 0]
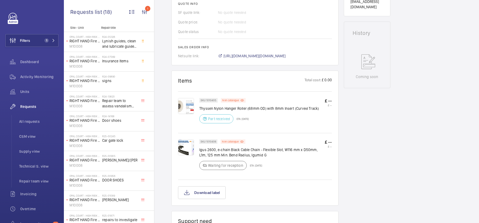
click at [181, 147] on img at bounding box center [186, 147] width 16 height 16
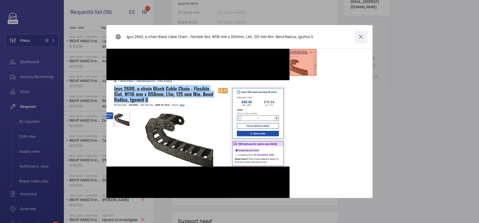
click at [357, 42] on wm-front-icon-button at bounding box center [360, 36] width 13 height 13
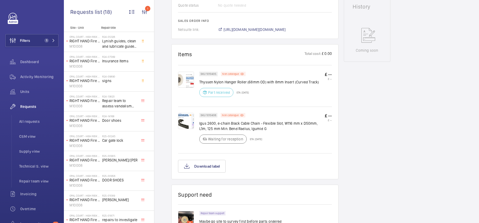
scroll to position [0, 0]
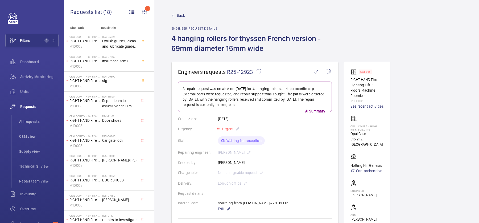
click at [177, 15] on span "Back" at bounding box center [181, 15] width 8 height 5
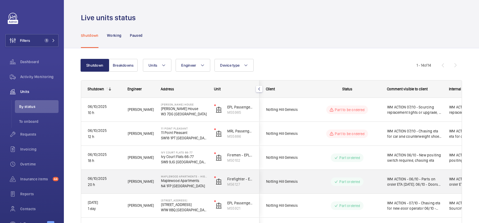
scroll to position [224, 0]
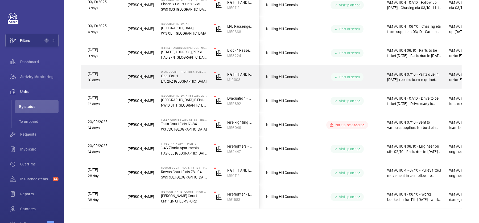
click at [385, 77] on div "WM ACTION 07/10 - Parts due in [DATE], repairs team required 01.10 - Parts on o…" at bounding box center [411, 76] width 61 height 23
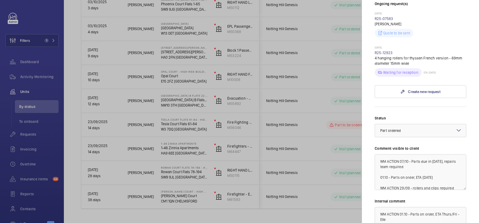
scroll to position [216, 0]
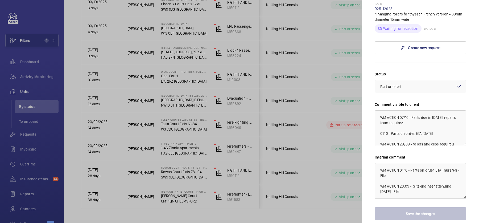
click at [342, 115] on div at bounding box center [239, 111] width 479 height 223
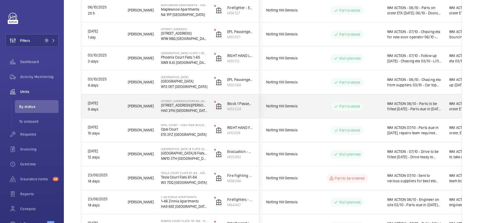
scroll to position [169, 0]
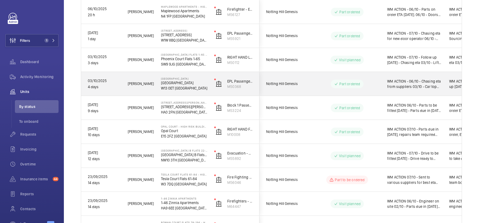
click at [355, 80] on div "Part ordered" at bounding box center [347, 84] width 32 height 9
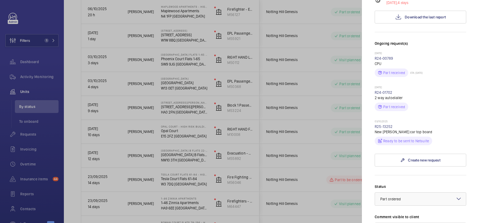
scroll to position [133, 0]
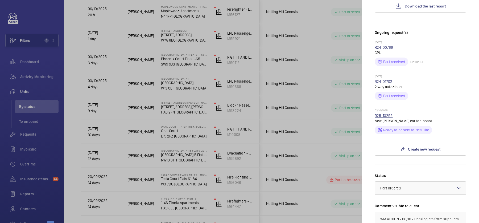
click at [386, 113] on link "R25-13252" at bounding box center [383, 115] width 18 height 4
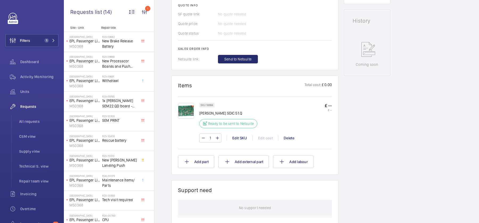
scroll to position [232, 0]
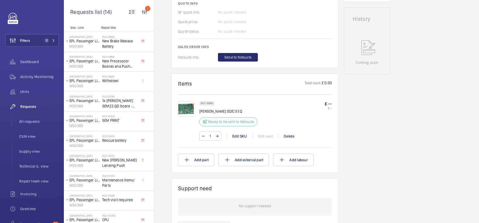
click at [186, 108] on img at bounding box center [186, 109] width 16 height 16
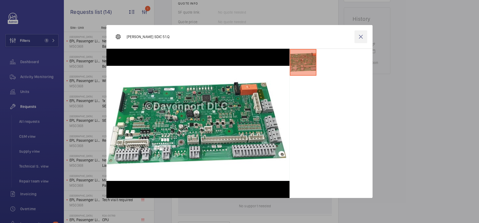
click at [360, 36] on wm-front-icon-button at bounding box center [360, 36] width 13 height 13
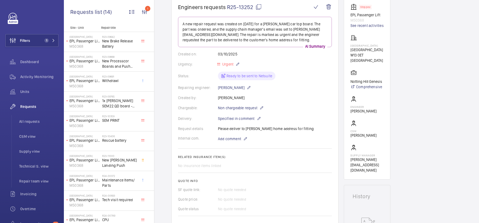
scroll to position [0, 0]
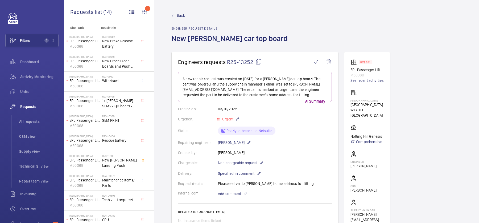
click at [181, 14] on span "Back" at bounding box center [181, 15] width 8 height 5
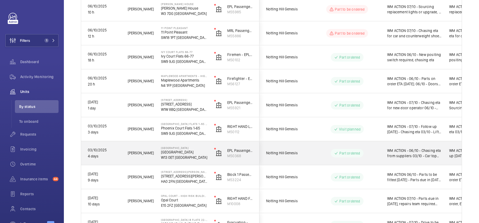
scroll to position [101, 0]
click at [403, 150] on span "WM ACTION - 06/10 - Chasing eta from suppliers 03/10 - Car top board required, …" at bounding box center [414, 152] width 55 height 11
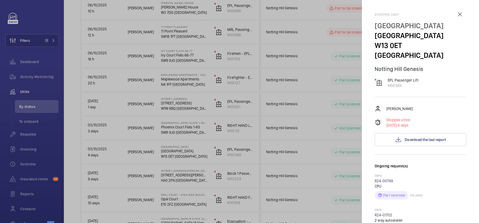
scroll to position [251, 0]
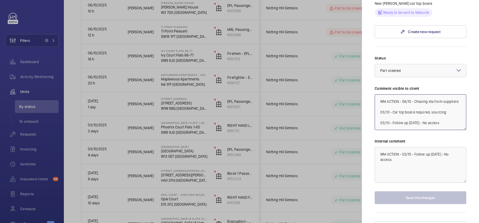
click at [401, 94] on textarea "WM ACTION - 06/10 - Chasing eta from suppliers 03/10 - Car top board required, …" at bounding box center [419, 112] width 91 height 36
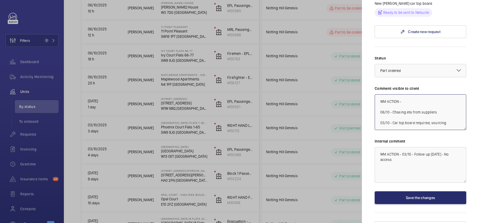
click at [411, 94] on textarea "WM ACTION - 06/10 - Chasing eta from suppliers 03/10 - Car top board required, …" at bounding box center [419, 112] width 91 height 36
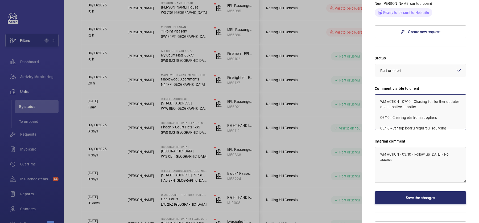
type textarea "WM ACTION - 07/10 - Chasing for further updates or alternative supplier 06/10 -…"
click at [419, 191] on button "Save the changes" at bounding box center [419, 197] width 91 height 13
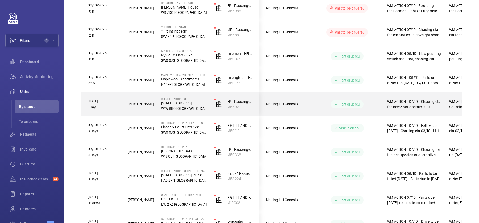
click at [398, 100] on span "WM ACTION - 07/10 - Chasing eta for new door operator 06/10 - Sourcing upgrade …" at bounding box center [414, 104] width 55 height 11
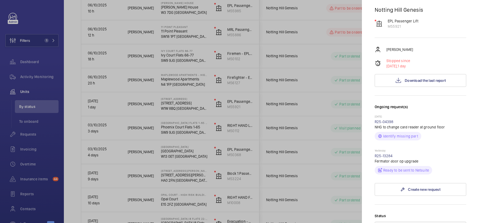
scroll to position [113, 0]
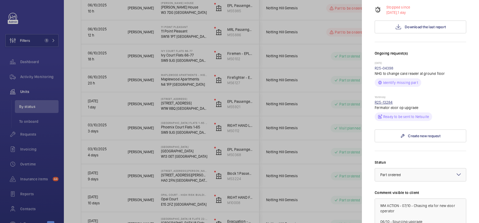
click at [389, 100] on link "R25-13284" at bounding box center [383, 102] width 18 height 4
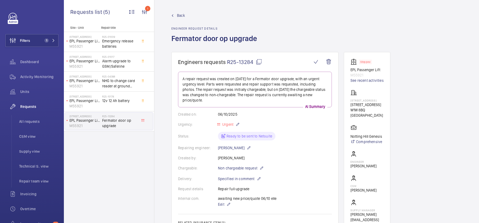
click at [180, 17] on span "Back" at bounding box center [181, 15] width 8 height 5
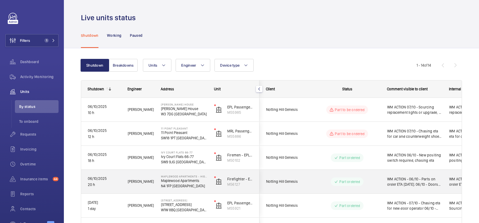
click at [396, 177] on span "WM ACTION - 06/10 - Parts on order ETA [DATE]. 06/10 - Doors will not re learn,…" at bounding box center [414, 181] width 55 height 11
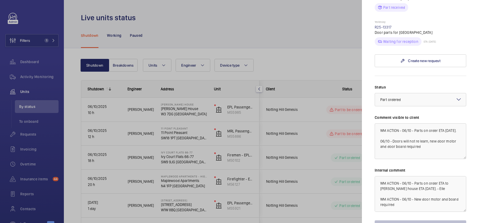
scroll to position [304, 0]
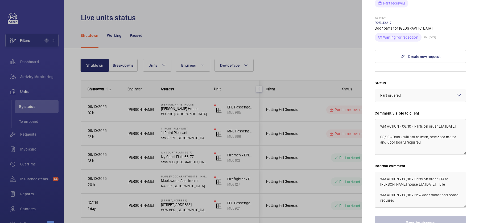
click at [330, 156] on div at bounding box center [239, 111] width 479 height 223
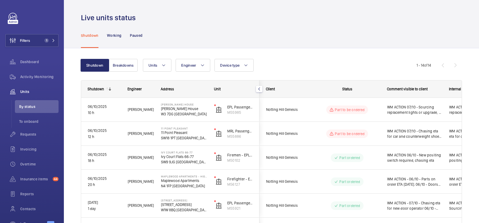
scroll to position [0, 0]
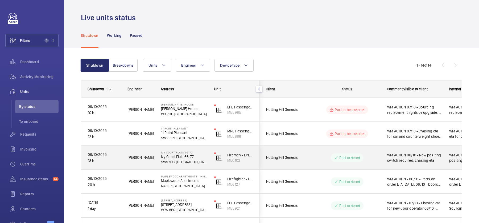
click at [374, 161] on wm-front-pills-cell "Part ordered" at bounding box center [347, 157] width 66 height 9
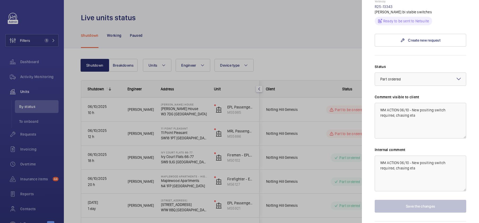
scroll to position [285, 0]
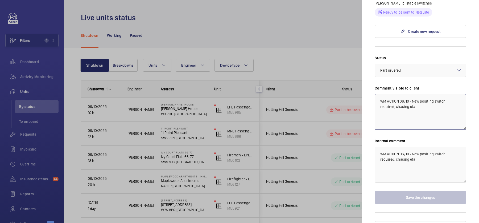
click at [401, 94] on textarea "WM ACTION 06/10 - New positing switch required, chasing eta" at bounding box center [419, 112] width 91 height 36
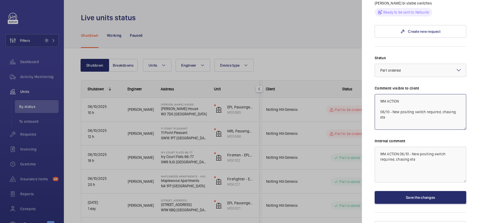
click at [416, 94] on textarea "WM ACTION 06/10 - New positing switch required, chasing eta" at bounding box center [419, 112] width 91 height 36
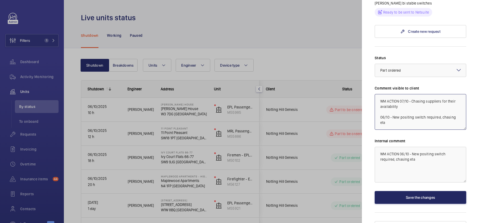
type textarea "WM ACTION 07/10 - Chasing suppliers for their availability 06/10 - New positing…"
click at [401, 191] on button "Save the changes" at bounding box center [419, 197] width 91 height 13
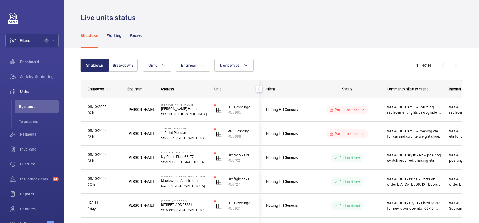
scroll to position [0, 0]
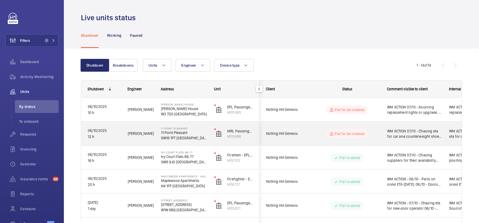
click at [368, 132] on wm-front-pills-cell "Part to be ordered" at bounding box center [347, 133] width 66 height 9
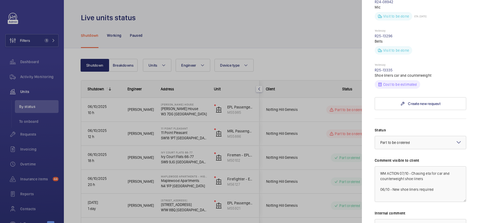
scroll to position [177, 0]
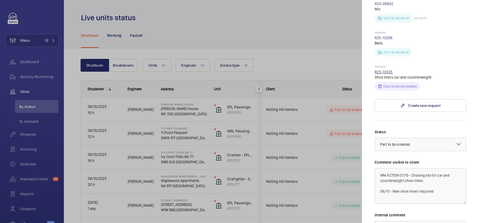
click at [384, 70] on link "R25-13335" at bounding box center [383, 72] width 18 height 4
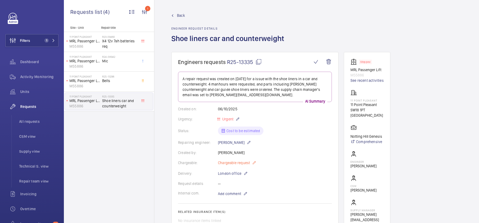
click at [251, 161] on p "Chargeable request" at bounding box center [237, 162] width 38 height 6
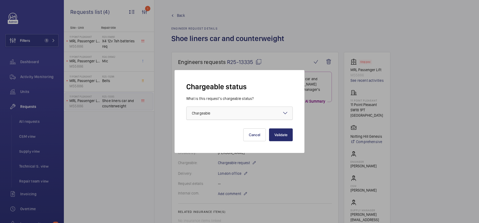
click at [230, 112] on div at bounding box center [239, 113] width 106 height 13
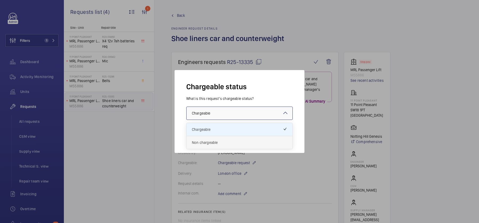
click at [234, 142] on span "Non chargeable" at bounding box center [239, 142] width 95 height 5
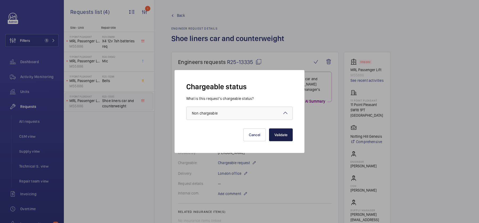
click at [282, 138] on button "Validate" at bounding box center [281, 134] width 24 height 13
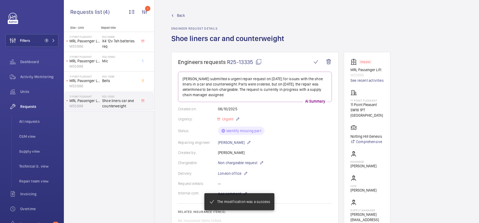
click at [179, 14] on span "Back" at bounding box center [181, 15] width 8 height 5
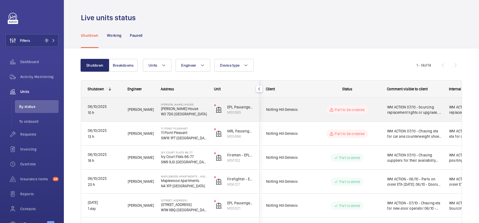
click at [372, 107] on wm-front-pills-cell "Part to be ordered" at bounding box center [347, 109] width 66 height 9
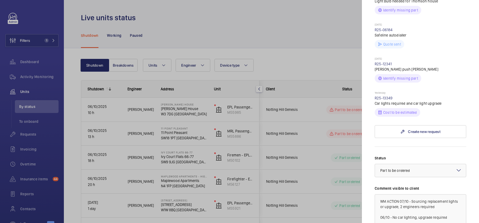
scroll to position [232, 0]
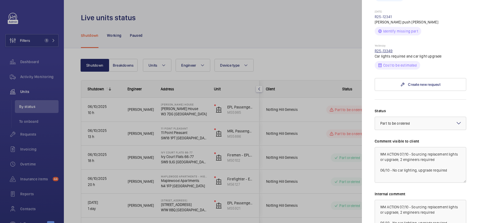
click at [384, 49] on link "R25-13349" at bounding box center [383, 51] width 18 height 4
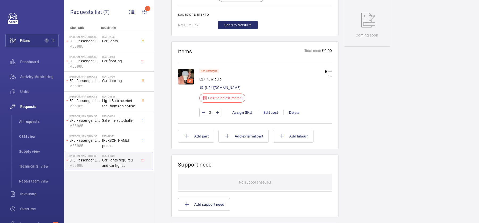
scroll to position [267, 0]
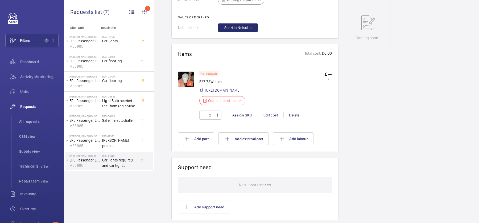
click at [184, 82] on img at bounding box center [186, 79] width 16 height 16
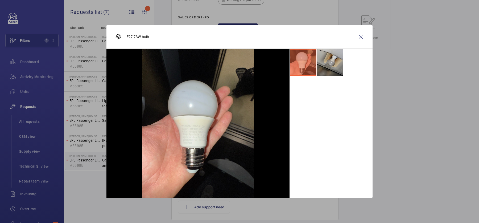
click at [332, 60] on li at bounding box center [329, 62] width 27 height 27
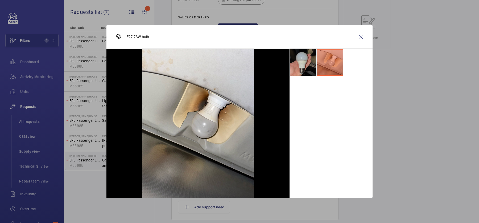
click at [303, 64] on li at bounding box center [303, 62] width 27 height 27
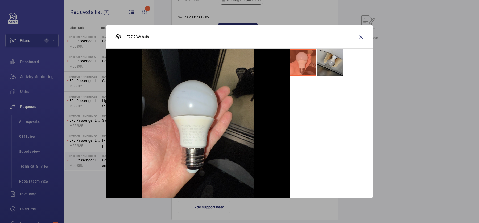
click at [326, 64] on li at bounding box center [329, 62] width 27 height 27
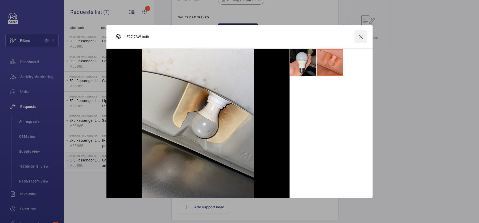
click at [366, 33] on wm-front-icon-button at bounding box center [360, 36] width 13 height 13
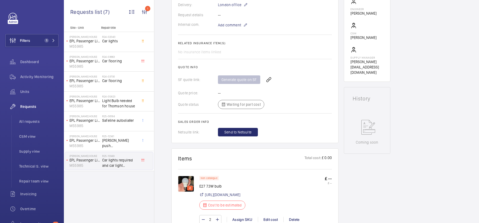
scroll to position [99, 0]
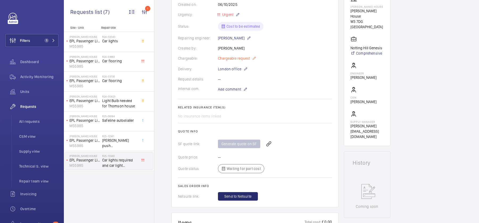
click at [253, 57] on mat-icon at bounding box center [254, 58] width 4 height 6
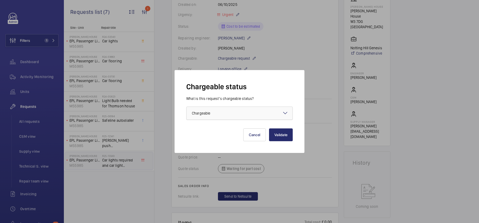
click at [245, 115] on div at bounding box center [239, 113] width 106 height 13
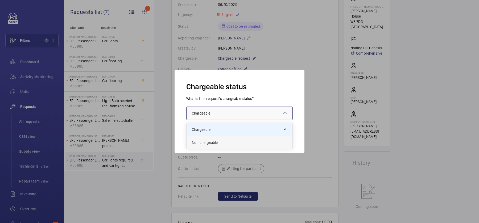
click at [245, 140] on span "Non chargeable" at bounding box center [239, 142] width 95 height 5
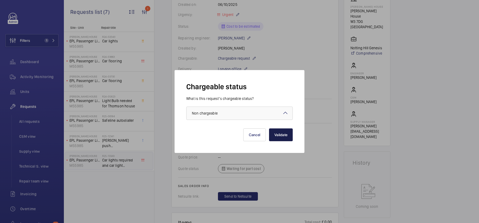
click at [285, 135] on button "Validate" at bounding box center [281, 134] width 24 height 13
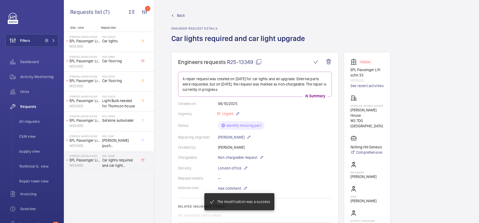
click at [174, 16] on link "Back" at bounding box center [239, 15] width 137 height 5
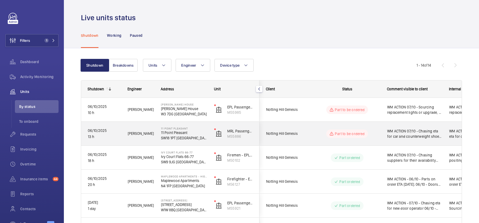
click at [422, 132] on span "WM ACTION 07/10 - Chasing eta for car and counterweight shoe liners 06/10 - New…" at bounding box center [414, 133] width 55 height 11
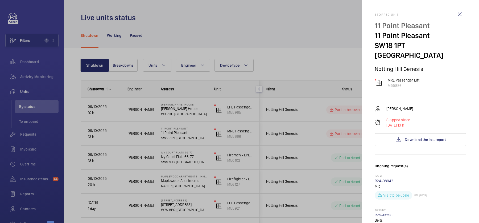
scroll to position [138, 0]
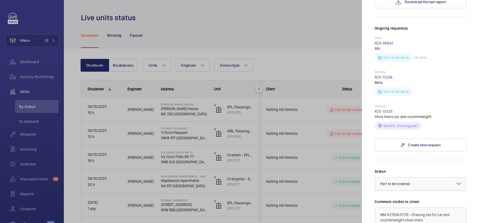
click at [419, 181] on div "× Part to be ordered" at bounding box center [401, 183] width 43 height 5
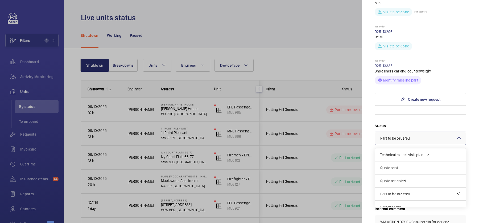
scroll to position [184, 0]
click at [319, 160] on div at bounding box center [239, 111] width 479 height 223
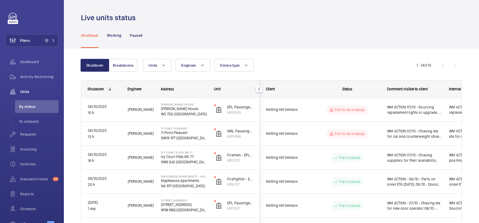
click at [399, 109] on span "WM ACTION 07/10 - Sourcing replacement lights or upgrade, 2 engineers required …" at bounding box center [414, 109] width 55 height 11
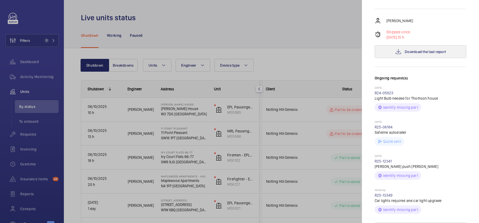
scroll to position [229, 0]
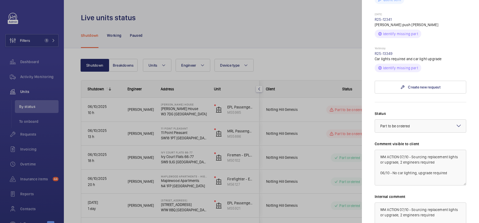
click at [319, 152] on div at bounding box center [239, 111] width 479 height 223
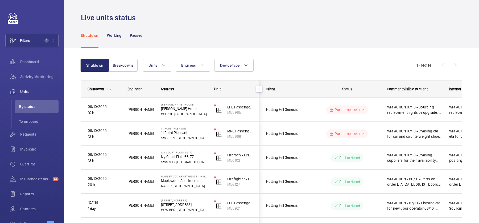
click at [361, 135] on p "Part to be ordered" at bounding box center [350, 133] width 30 height 5
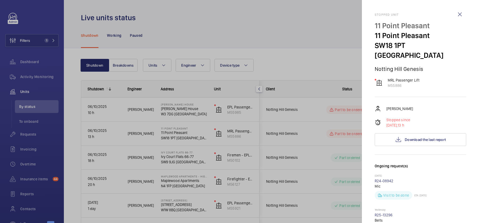
scroll to position [200, 0]
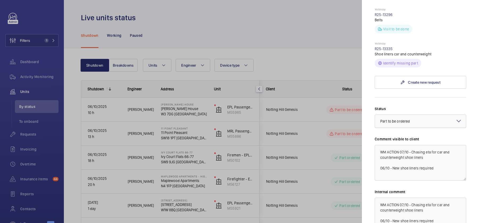
click at [414, 118] on div "× Part to be ordered" at bounding box center [401, 120] width 43 height 5
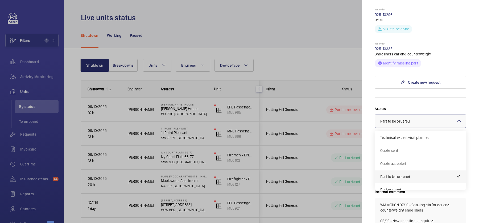
scroll to position [40, 0]
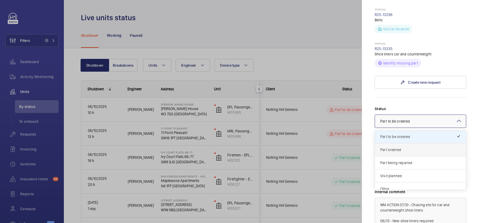
click at [400, 147] on span "Part ordered" at bounding box center [420, 149] width 80 height 5
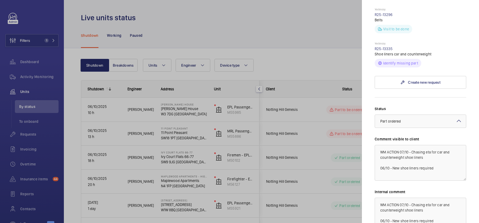
scroll to position [251, 0]
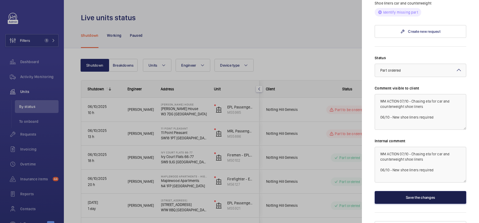
click at [415, 191] on button "Save the changes" at bounding box center [419, 197] width 91 height 13
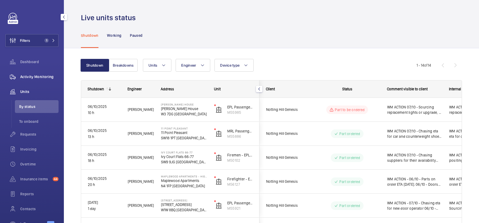
click at [46, 75] on span "Activity Monitoring" at bounding box center [39, 76] width 38 height 5
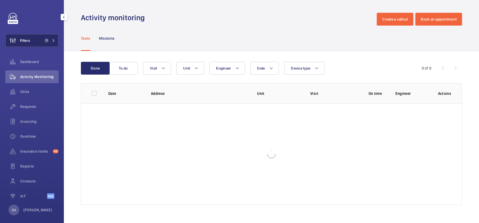
click at [46, 35] on button "Filters 1" at bounding box center [31, 40] width 53 height 13
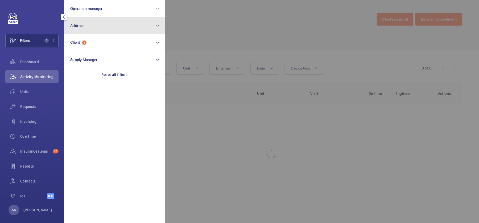
click at [101, 25] on button "Address" at bounding box center [114, 25] width 101 height 17
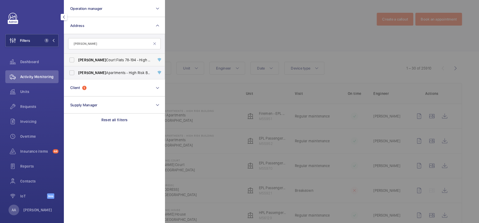
type input "rowan"
click at [117, 62] on span "Rowan Court Flats 78-194 - High Risk Building - Rowan Court Flats 78-194, LONDO…" at bounding box center [114, 59] width 73 height 5
click at [77, 62] on input "Rowan Court Flats 78-194 - High Risk Building - Rowan Court Flats 78-194, LONDO…" at bounding box center [71, 60] width 11 height 11
checkbox input "true"
click at [249, 28] on div at bounding box center [404, 111] width 479 height 223
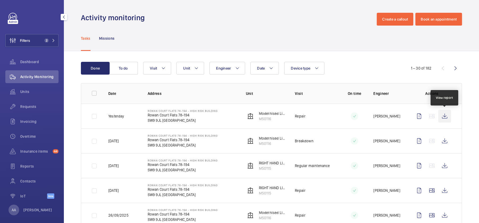
click at [446, 115] on wm-front-icon-button at bounding box center [444, 116] width 13 height 13
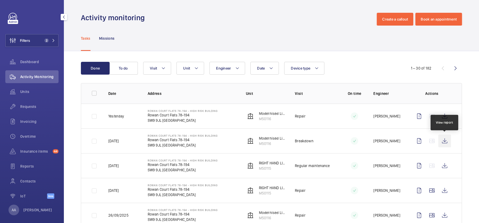
click at [447, 143] on wm-front-icon-button at bounding box center [444, 140] width 13 height 13
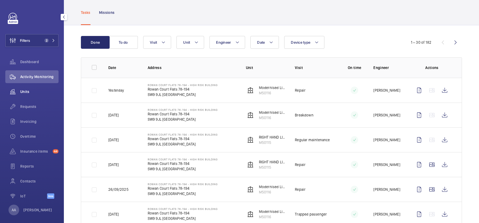
click at [33, 90] on span "Units" at bounding box center [39, 91] width 38 height 5
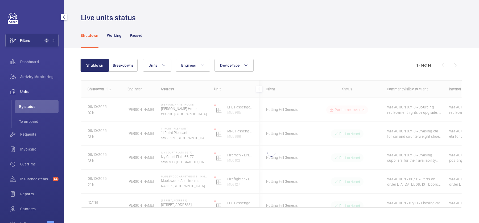
click at [39, 47] on div "Filters 2 Dashboard Activity Monitoring Units By status To onboard Requests Inv…" at bounding box center [31, 122] width 53 height 219
click at [46, 35] on button "Filters 2" at bounding box center [31, 40] width 53 height 13
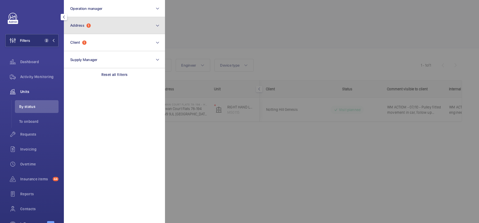
click at [92, 27] on button "Address 1" at bounding box center [114, 25] width 101 height 17
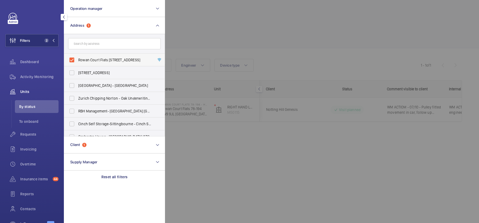
click at [98, 60] on span "Rowan Court Flats 78-194 - High Risk Building - Rowan Court Flats 78-194, LONDO…" at bounding box center [114, 59] width 73 height 5
click at [77, 60] on input "Rowan Court Flats 78-194 - High Risk Building - Rowan Court Flats 78-194, LONDO…" at bounding box center [71, 60] width 11 height 11
checkbox input "false"
click at [284, 45] on div at bounding box center [404, 111] width 479 height 223
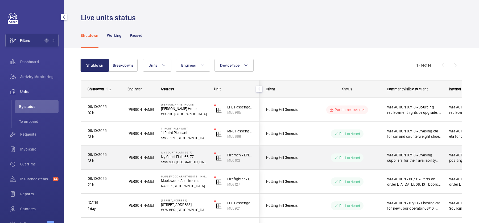
scroll to position [235, 0]
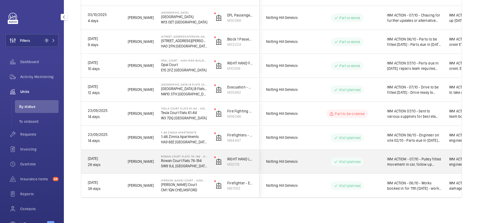
click at [330, 168] on div "Visit planned" at bounding box center [343, 161] width 73 height 19
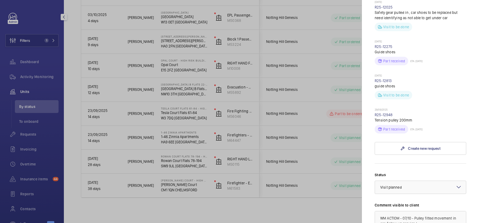
scroll to position [305, 0]
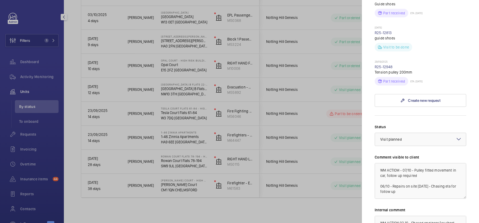
click at [28, 76] on div at bounding box center [239, 111] width 479 height 223
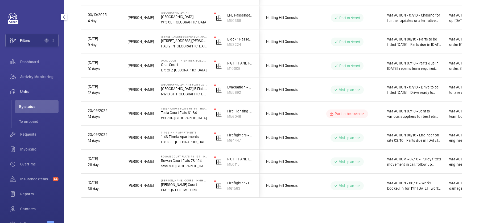
click at [44, 77] on div at bounding box center [239, 111] width 479 height 223
click at [44, 77] on span "Activity Monitoring" at bounding box center [39, 76] width 38 height 5
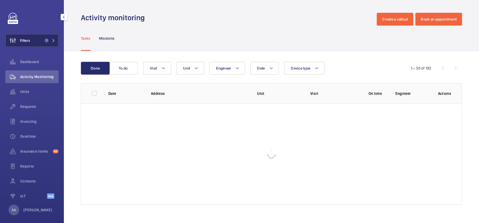
click at [30, 43] on span "Filters" at bounding box center [18, 40] width 24 height 13
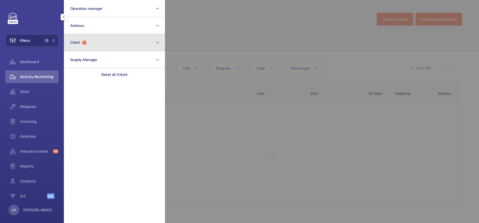
click at [89, 35] on button "Client 1" at bounding box center [114, 42] width 101 height 17
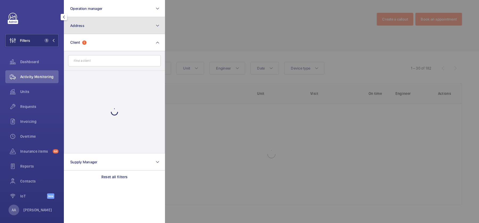
click at [83, 29] on button "Address" at bounding box center [114, 25] width 101 height 17
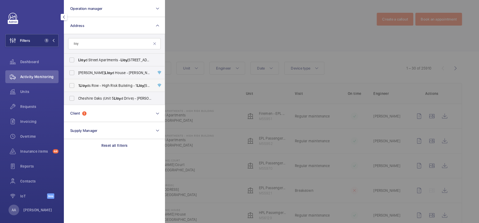
type input "lloy"
click at [107, 88] on label "1 Lloy ds Row - High Risk Building - 1 Lloy ds Row, LONDON EC1R 4AD" at bounding box center [110, 85] width 93 height 13
click at [77, 88] on input "1 Lloy ds Row - High Risk Building - 1 Lloy ds Row, LONDON EC1R 4AD" at bounding box center [71, 85] width 11 height 11
checkbox input "true"
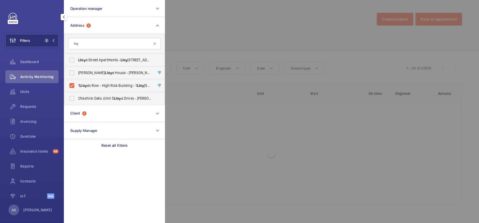
click at [261, 47] on div at bounding box center [404, 111] width 479 height 223
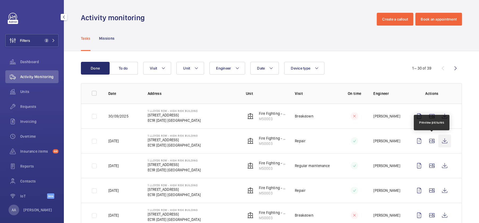
click at [438, 142] on div at bounding box center [432, 140] width 38 height 13
click at [444, 141] on wm-front-icon-button at bounding box center [444, 140] width 13 height 13
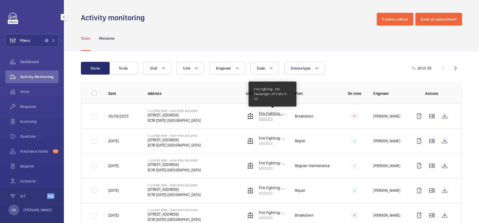
click at [267, 112] on p "Fire Fighting - EPL Passenger Lift Flats 11-32" at bounding box center [273, 113] width 28 height 5
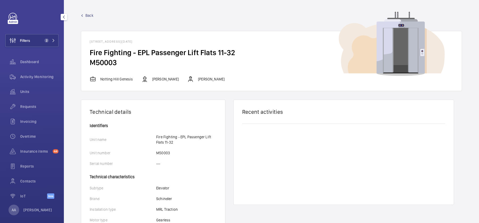
drag, startPoint x: 90, startPoint y: 41, endPoint x: 214, endPoint y: 43, distance: 124.5
click at [214, 43] on h1 "1 Lloyds Row - High Risk Building - 1 Lloyds Row, EC1R 4AD LONDON" at bounding box center [271, 42] width 363 height 4
copy h1 "1 Lloyds Row - High Risk Building - 1 Lloyds Row, EC1R 4AD LONDON"
click at [31, 92] on span "Units" at bounding box center [39, 91] width 38 height 5
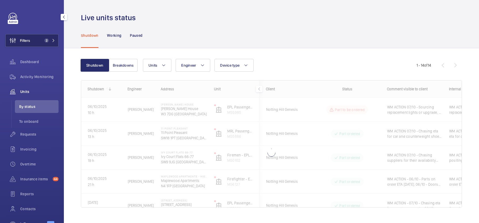
click at [38, 41] on button "Filters 2" at bounding box center [31, 40] width 53 height 13
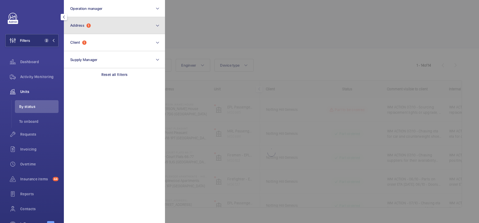
click at [91, 31] on button "Address 1" at bounding box center [114, 25] width 101 height 17
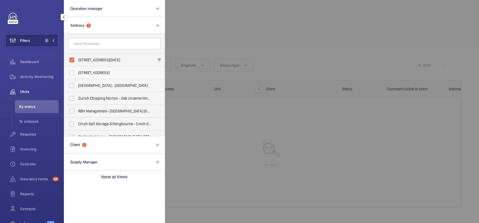
click at [113, 68] on label "57 Clerkenwell Road - 57 Clerkenwell Rd, LONDON EC1M 5NG" at bounding box center [110, 72] width 93 height 13
click at [77, 68] on input "57 Clerkenwell Road - 57 Clerkenwell Rd, LONDON EC1M 5NG" at bounding box center [71, 72] width 11 height 11
checkbox input "true"
click at [109, 59] on span "1 Lloyds Row - High Risk Building - 1 Lloyds Row, LONDON EC1R 4AD" at bounding box center [114, 59] width 73 height 5
click at [77, 59] on input "1 Lloyds Row - High Risk Building - 1 Lloyds Row, LONDON EC1R 4AD" at bounding box center [71, 60] width 11 height 11
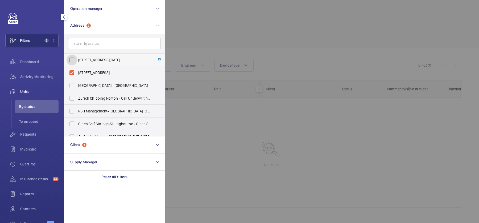
checkbox input "false"
click at [115, 72] on span "57 Clerkenwell Road - 57 Clerkenwell Rd, LONDON EC1M 5NG" at bounding box center [114, 72] width 73 height 5
click at [77, 72] on input "57 Clerkenwell Road - 57 Clerkenwell Rd, LONDON EC1M 5NG" at bounding box center [71, 72] width 11 height 11
checkbox input "false"
click at [321, 53] on div at bounding box center [404, 111] width 479 height 223
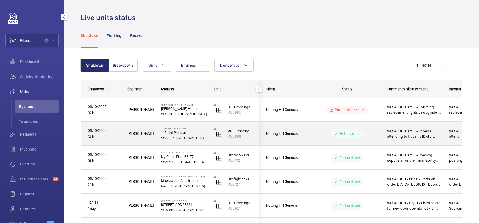
click at [366, 134] on wm-front-pills-cell "Visit planned" at bounding box center [347, 133] width 66 height 9
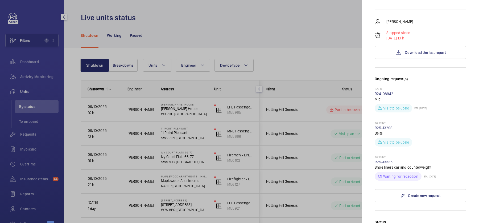
scroll to position [251, 0]
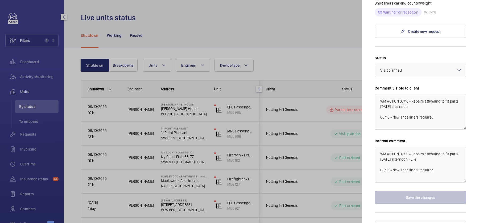
click at [306, 52] on div at bounding box center [239, 111] width 479 height 223
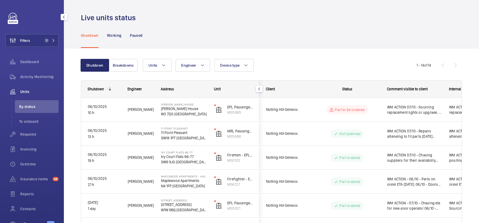
scroll to position [0, 0]
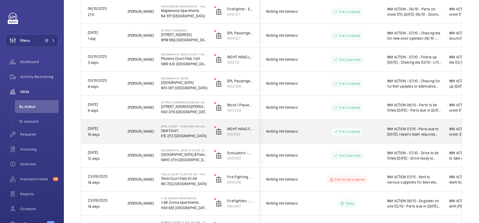
scroll to position [144, 0]
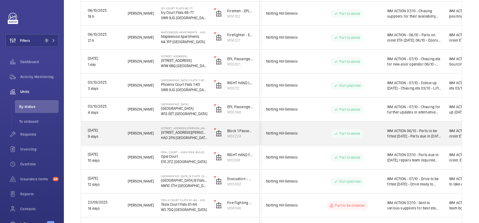
click at [365, 128] on div "Part ordered" at bounding box center [343, 133] width 73 height 19
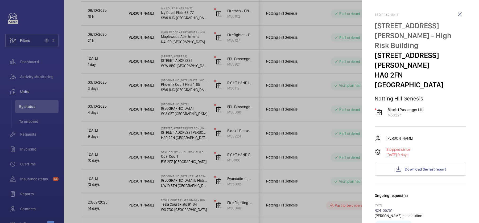
click at [246, 63] on div at bounding box center [239, 111] width 479 height 223
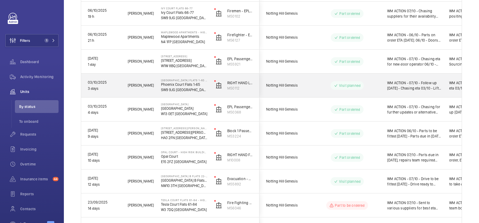
scroll to position [0, 0]
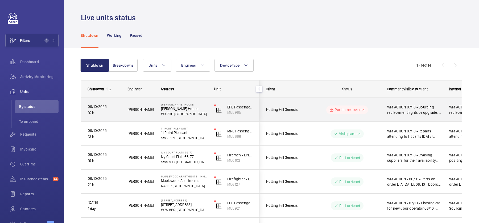
click at [343, 113] on div "Part to be ordered" at bounding box center [346, 109] width 41 height 9
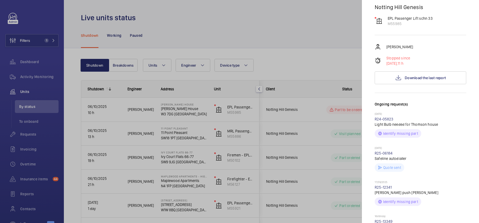
scroll to position [118, 0]
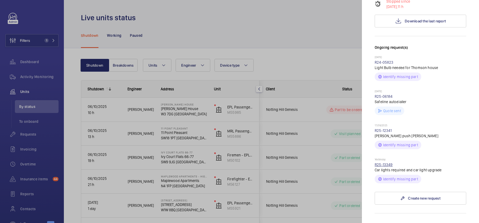
click at [383, 162] on link "R25-13349" at bounding box center [383, 164] width 18 height 4
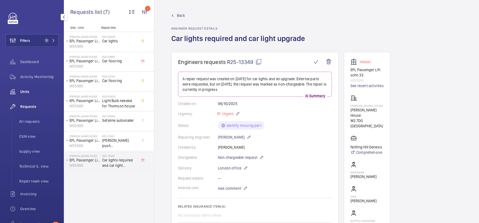
click at [42, 91] on span "Units" at bounding box center [39, 91] width 38 height 5
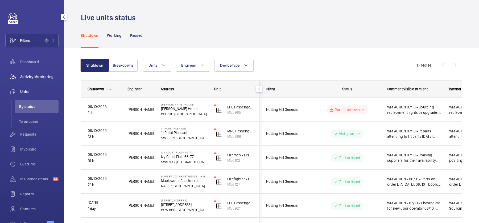
click at [46, 76] on span "Activity Monitoring" at bounding box center [39, 76] width 38 height 5
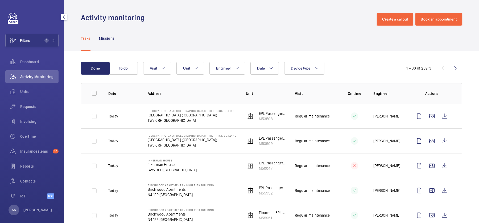
click at [34, 99] on div "Units" at bounding box center [31, 92] width 53 height 15
click at [36, 103] on div "Requests" at bounding box center [31, 106] width 53 height 13
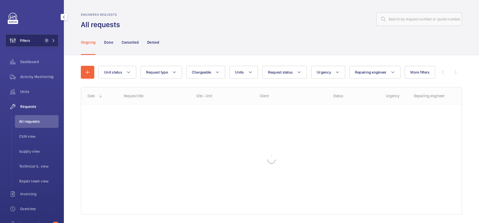
click at [40, 36] on button "Filters 1" at bounding box center [31, 40] width 53 height 13
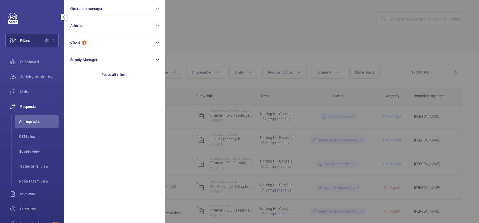
click at [208, 30] on div at bounding box center [404, 111] width 479 height 223
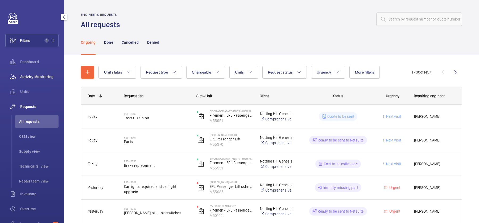
click at [28, 79] on div "Activity Monitoring" at bounding box center [31, 76] width 53 height 13
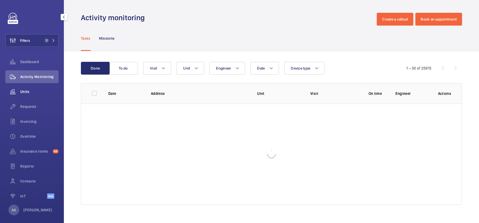
click at [35, 88] on div "Units" at bounding box center [31, 91] width 53 height 13
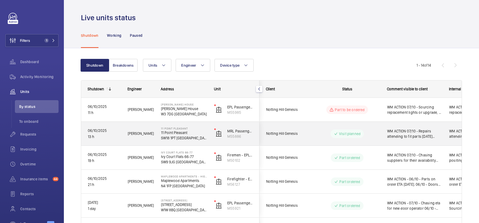
scroll to position [235, 0]
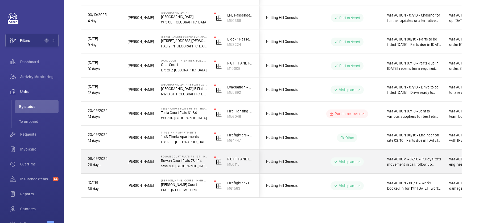
click at [367, 167] on div "Visit planned" at bounding box center [343, 161] width 73 height 19
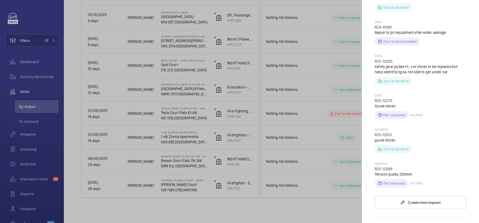
scroll to position [202, 0]
click at [338, 143] on div at bounding box center [239, 111] width 479 height 223
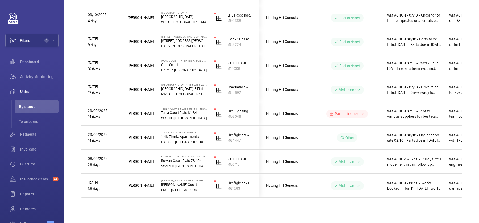
scroll to position [0, 0]
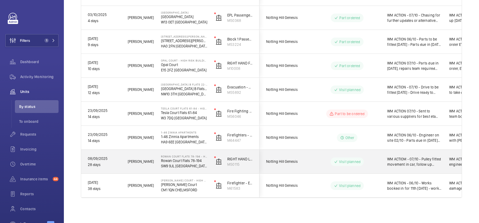
click at [380, 158] on wm-front-pills-cell "Visit planned" at bounding box center [347, 161] width 66 height 9
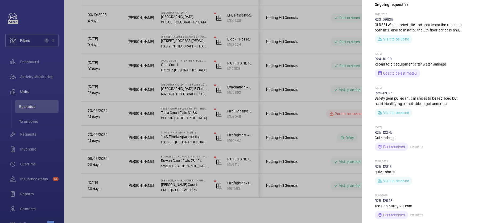
scroll to position [172, 0]
click at [261, 172] on div at bounding box center [239, 111] width 479 height 223
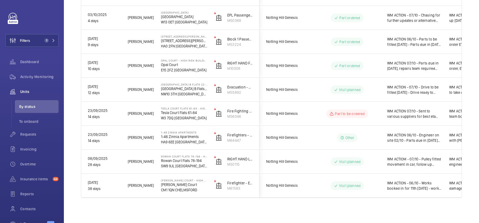
scroll to position [0, 0]
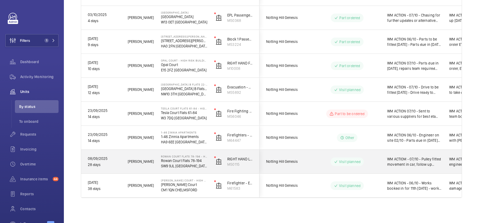
click at [258, 150] on div "RIGHT HAND LIFT M50115" at bounding box center [233, 161] width 51 height 24
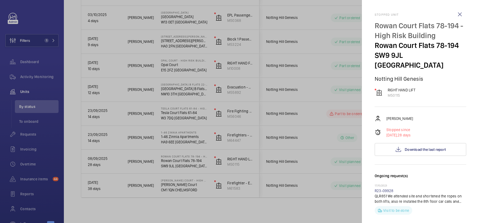
click at [336, 166] on div at bounding box center [239, 111] width 479 height 223
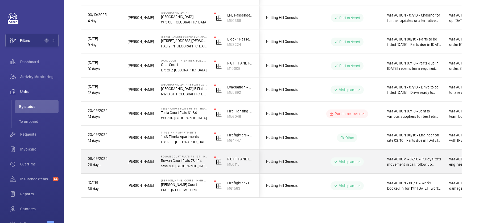
click at [306, 154] on div "Notting Hill Genesis" at bounding box center [283, 161] width 47 height 17
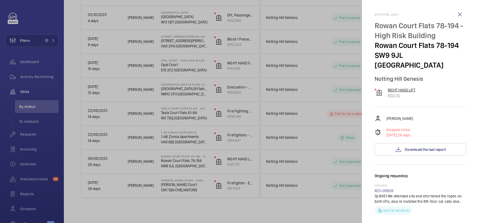
drag, startPoint x: 403, startPoint y: 85, endPoint x: 387, endPoint y: 85, distance: 16.5
click at [387, 87] on wm-front-device-cell "RIGHT HAND LIFT M50115" at bounding box center [394, 92] width 41 height 11
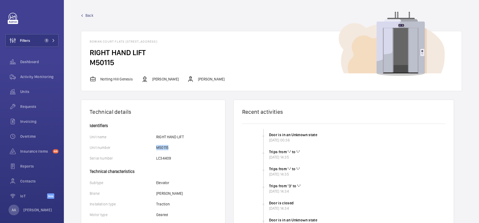
drag, startPoint x: 176, startPoint y: 149, endPoint x: 151, endPoint y: 149, distance: 24.7
click at [151, 149] on div "Unit number M50115" at bounding box center [153, 147] width 127 height 5
copy div "M50115"
click at [54, 79] on span "Activity Monitoring" at bounding box center [39, 76] width 38 height 5
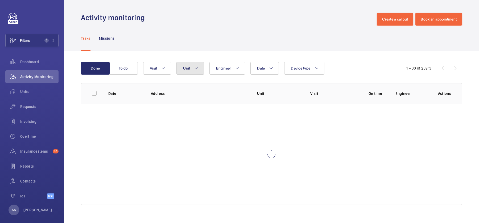
click at [193, 63] on button "Unit" at bounding box center [190, 68] width 28 height 13
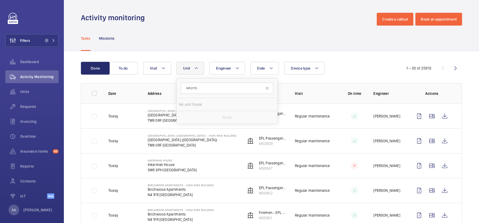
click at [188, 87] on input "M50115" at bounding box center [227, 87] width 93 height 11
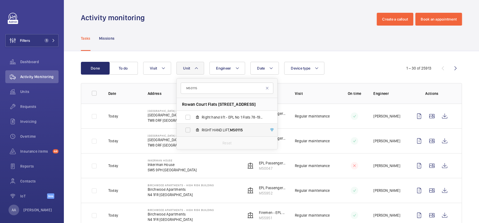
type input "M50115"
click at [225, 131] on span "RIGHT HAND LIFT, M50115" at bounding box center [233, 129] width 62 height 5
click at [193, 131] on input "RIGHT HAND LIFT, M50115" at bounding box center [187, 129] width 11 height 11
checkbox input "true"
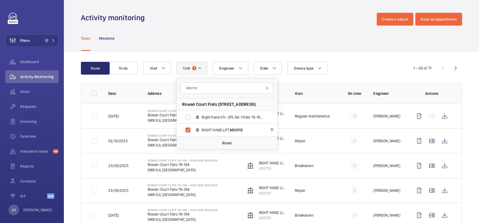
click at [222, 110] on li "Rowan Court Flats [STREET_ADDRESS]" at bounding box center [227, 104] width 101 height 13
click at [228, 118] on span "Right hand lift - EPL No 1 Flats 78-194, M50115 old" at bounding box center [233, 116] width 62 height 5
click at [193, 118] on input "Right hand lift - EPL No 1 Flats 78-194, M50115 old" at bounding box center [187, 117] width 11 height 11
checkbox input "true"
click at [340, 19] on div "Activity monitoring Create a callout Book an appointment" at bounding box center [271, 19] width 381 height 13
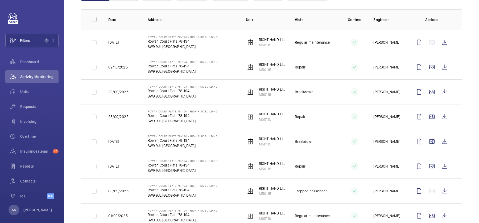
scroll to position [74, 0]
click at [448, 184] on wm-front-icon-button at bounding box center [444, 190] width 13 height 13
click at [446, 163] on wm-front-icon-button at bounding box center [444, 165] width 13 height 13
click at [448, 139] on wm-front-icon-button at bounding box center [444, 140] width 13 height 13
click at [448, 113] on wm-front-icon-button at bounding box center [444, 115] width 13 height 13
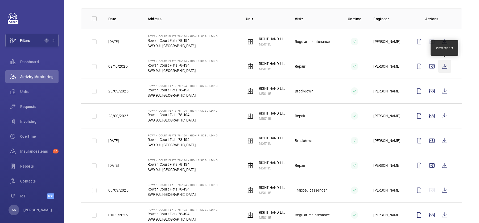
click at [444, 64] on wm-front-icon-button at bounding box center [444, 66] width 13 height 13
click at [33, 105] on span "Requests" at bounding box center [39, 106] width 38 height 5
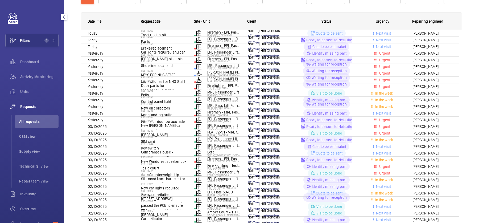
scroll to position [17, 0]
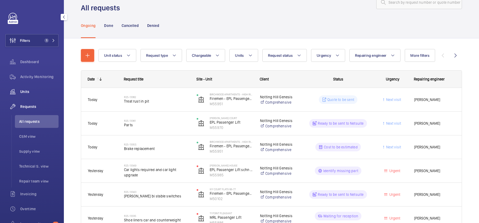
click at [41, 91] on span "Units" at bounding box center [39, 91] width 38 height 5
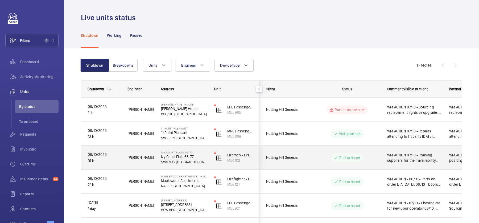
scroll to position [235, 0]
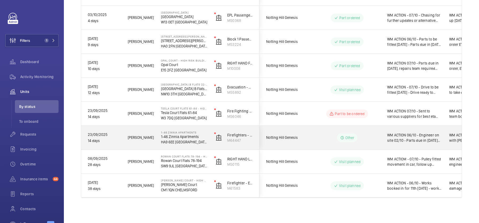
click at [374, 139] on wm-front-pills-cell "Other" at bounding box center [347, 137] width 66 height 9
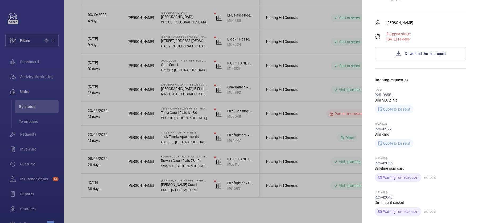
scroll to position [272, 0]
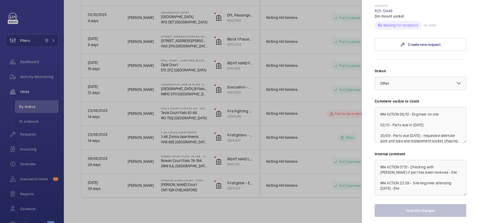
click at [324, 120] on div at bounding box center [239, 111] width 479 height 223
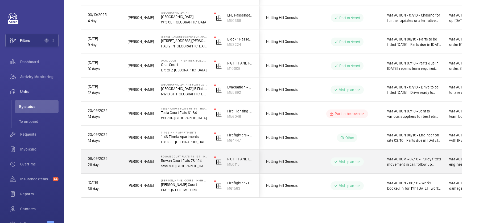
click at [350, 161] on p "Visit planned" at bounding box center [350, 161] width 22 height 5
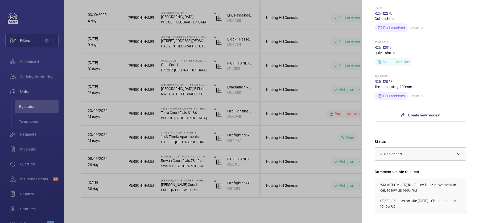
scroll to position [3, 0]
click at [267, 91] on div at bounding box center [239, 111] width 479 height 223
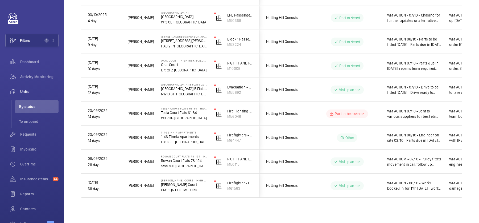
scroll to position [0, 0]
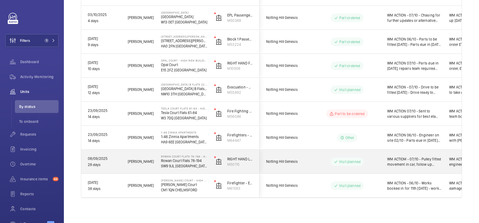
click at [369, 151] on div "Visit planned" at bounding box center [343, 161] width 73 height 24
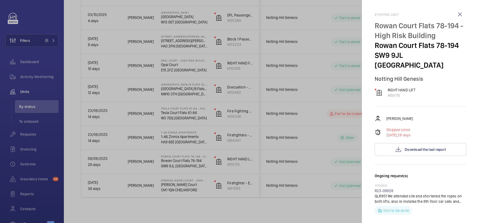
scroll to position [206, 0]
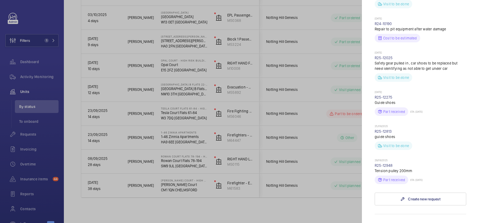
click at [293, 80] on div at bounding box center [239, 111] width 479 height 223
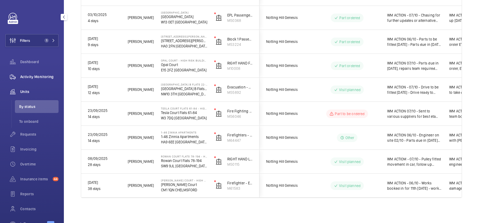
click at [29, 78] on span "Activity Monitoring" at bounding box center [39, 76] width 38 height 5
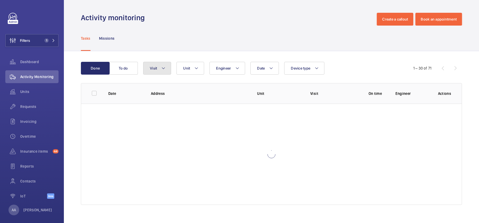
click at [161, 68] on button "Visit" at bounding box center [157, 68] width 28 height 13
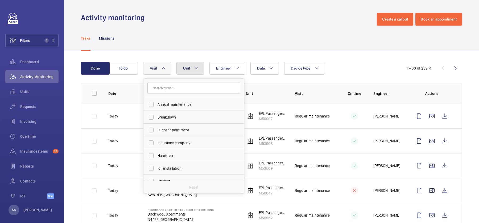
click at [191, 69] on button "Unit" at bounding box center [190, 68] width 28 height 13
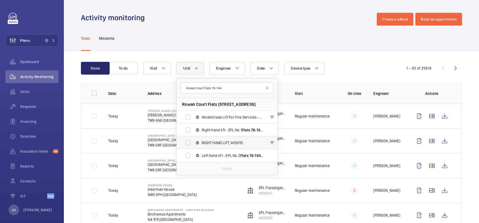
type input "Rowan Court Flats 78-194"
click at [246, 142] on span "RIGHT HAND LIFT, M50115" at bounding box center [233, 142] width 62 height 5
click at [193, 142] on input "RIGHT HAND LIFT, M50115" at bounding box center [187, 142] width 11 height 11
checkbox input "true"
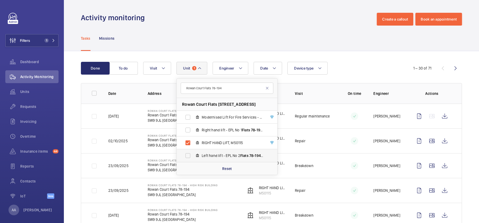
click at [250, 155] on span "78-194" at bounding box center [256, 155] width 14 height 4
click at [193, 155] on input "Left hand lift - EPL No 2 Flats 78-194 , M50116old" at bounding box center [187, 155] width 11 height 11
checkbox input "true"
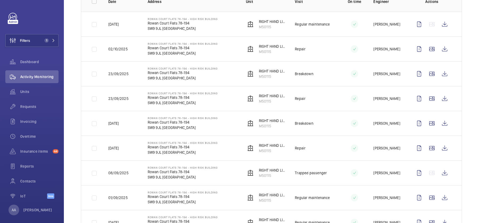
scroll to position [92, 0]
click at [444, 172] on wm-front-icon-button at bounding box center [444, 172] width 13 height 13
click at [444, 148] on wm-front-icon-button at bounding box center [444, 147] width 13 height 13
click at [449, 169] on wm-front-icon-button at bounding box center [444, 172] width 13 height 13
click at [443, 170] on wm-front-icon-button at bounding box center [444, 172] width 13 height 13
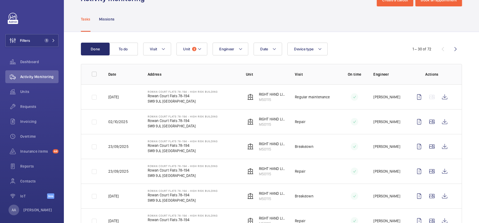
scroll to position [19, 0]
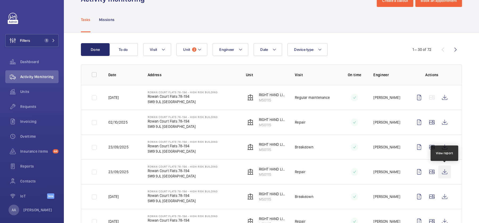
click at [444, 176] on wm-front-icon-button at bounding box center [444, 171] width 13 height 13
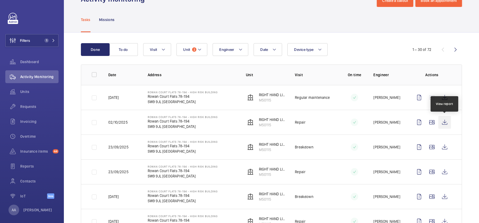
click at [448, 121] on wm-front-icon-button at bounding box center [444, 122] width 13 height 13
click at [29, 87] on div "Units" at bounding box center [31, 91] width 53 height 13
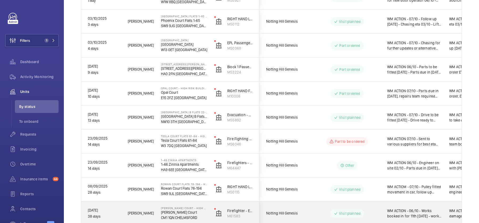
scroll to position [235, 0]
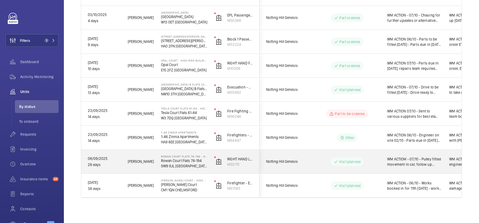
click at [368, 156] on div "Visit planned" at bounding box center [343, 161] width 73 height 19
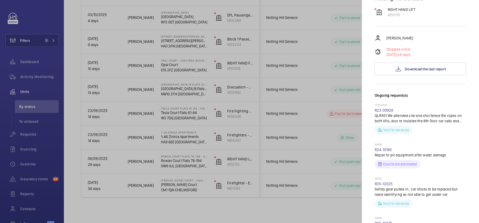
scroll to position [206, 0]
